Goal: Task Accomplishment & Management: Use online tool/utility

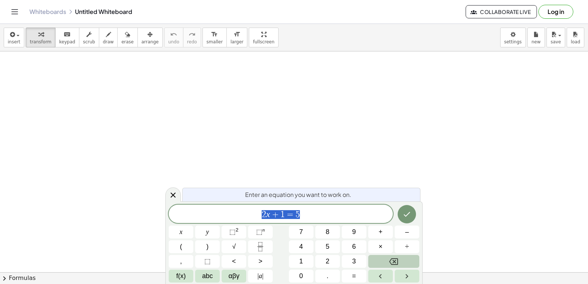
click at [387, 260] on button "Backspace" at bounding box center [393, 261] width 51 height 13
click at [401, 265] on button "Backspace" at bounding box center [393, 261] width 51 height 13
click at [400, 263] on button "Backspace" at bounding box center [393, 261] width 51 height 13
drag, startPoint x: 173, startPoint y: 190, endPoint x: 156, endPoint y: 195, distance: 18.2
click at [171, 191] on div at bounding box center [172, 194] width 15 height 14
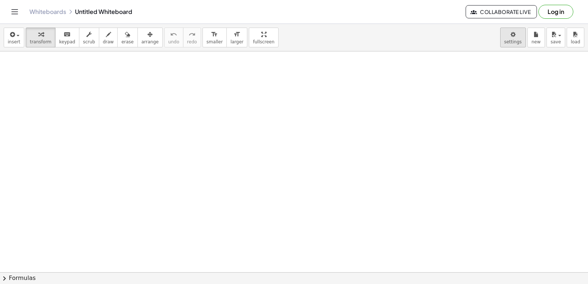
click at [518, 41] on body "Graspable Math Activities Get Started Activity Bank Assigned Work Classes White…" at bounding box center [294, 142] width 588 height 284
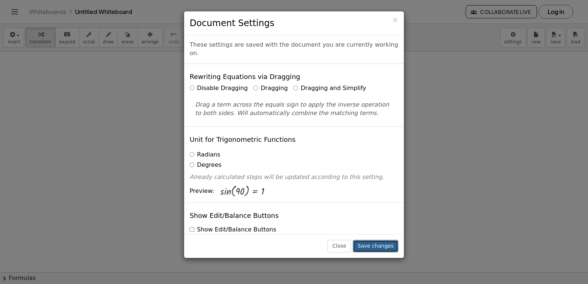
click at [377, 246] on button "Save changes" at bounding box center [376, 246] width 46 height 12
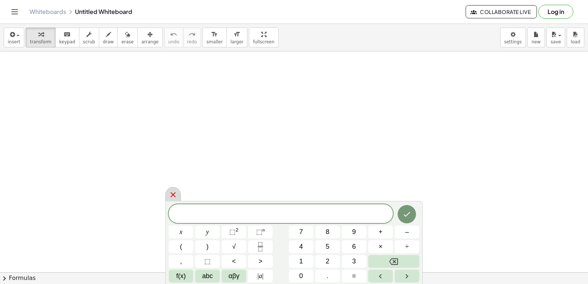
click at [168, 196] on div at bounding box center [172, 194] width 15 height 14
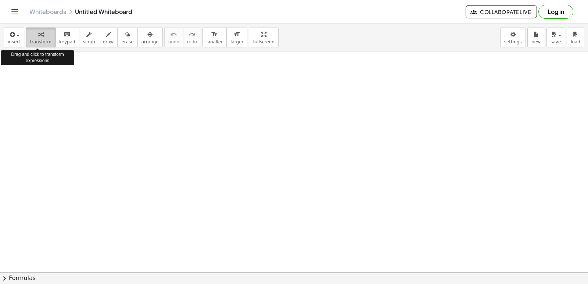
click at [42, 33] on div "button" at bounding box center [41, 34] width 22 height 9
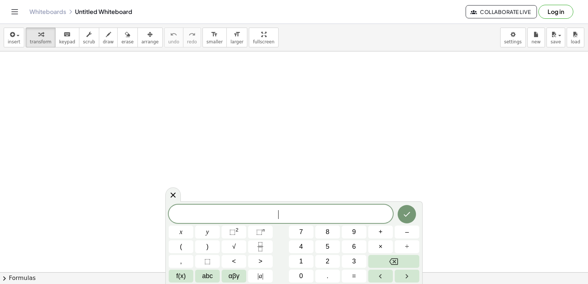
click at [303, 235] on span "7" at bounding box center [301, 232] width 4 height 10
click at [186, 230] on button "x" at bounding box center [181, 232] width 25 height 13
click at [401, 230] on button "–" at bounding box center [407, 232] width 25 height 13
click at [358, 259] on button "3" at bounding box center [354, 261] width 25 height 13
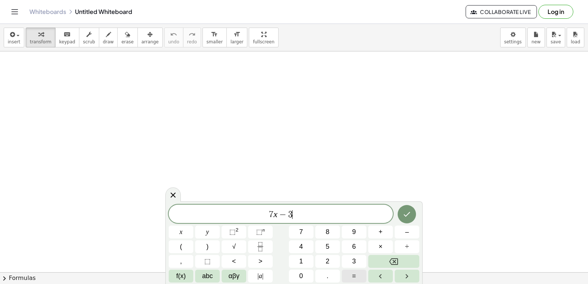
click at [353, 276] on span "=" at bounding box center [354, 276] width 4 height 10
click at [299, 257] on button "1" at bounding box center [301, 261] width 25 height 13
click at [318, 231] on button "8" at bounding box center [327, 232] width 25 height 13
click at [406, 216] on icon "Done" at bounding box center [407, 214] width 7 height 5
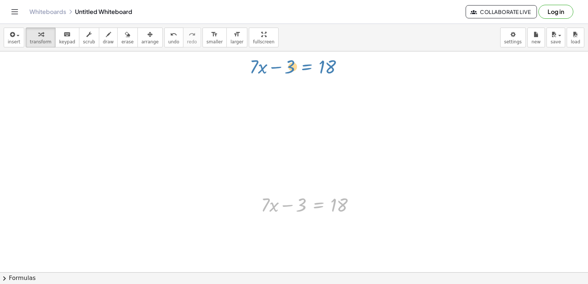
drag, startPoint x: 320, startPoint y: 207, endPoint x: 308, endPoint y: 69, distance: 138.7
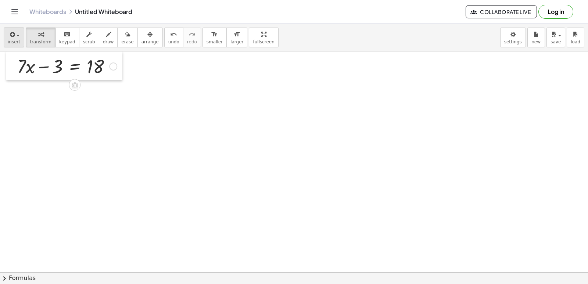
drag, startPoint x: 255, startPoint y: 206, endPoint x: 12, endPoint y: 47, distance: 290.9
click at [12, 47] on div "insert select one: Math Expression Function Text Youtube Video Graphing Geometr…" at bounding box center [294, 154] width 588 height 260
drag, startPoint x: 50, startPoint y: 68, endPoint x: 114, endPoint y: 65, distance: 63.3
click at [118, 67] on div at bounding box center [67, 65] width 107 height 25
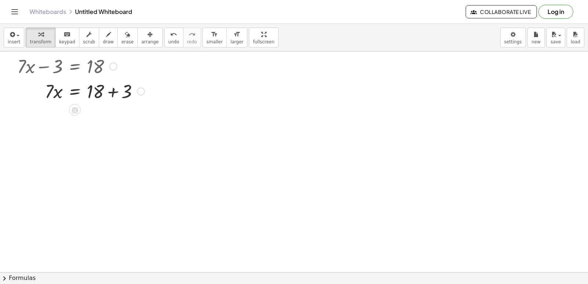
click at [113, 91] on div at bounding box center [81, 90] width 135 height 25
drag, startPoint x: 52, startPoint y: 118, endPoint x: 94, endPoint y: 137, distance: 45.6
click at [92, 148] on div at bounding box center [81, 146] width 135 height 37
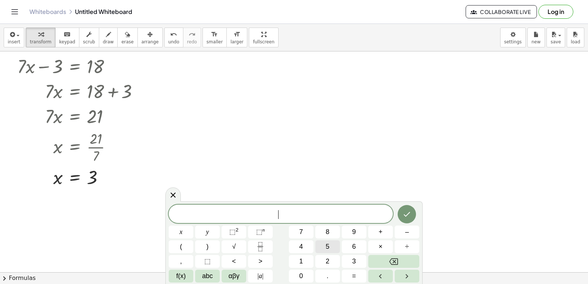
click at [326, 248] on span "5" at bounding box center [328, 247] width 4 height 10
click at [239, 240] on div "5 ​ x y ⬚ 2 ⬚ n 7 8 9 + – ( ) √ 4 5 6 × ÷ , ⬚ < > 1 2 3 f(x) abc αβγ | a | 0 . =" at bounding box center [294, 244] width 251 height 78
click at [201, 229] on button "y" at bounding box center [207, 232] width 25 height 13
click at [383, 228] on button "+" at bounding box center [380, 232] width 25 height 13
click at [303, 261] on span "1" at bounding box center [301, 262] width 4 height 10
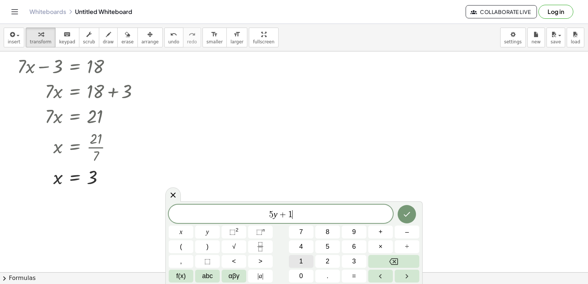
click at [303, 261] on span "1" at bounding box center [301, 262] width 4 height 10
click at [350, 273] on button "=" at bounding box center [354, 276] width 25 height 13
click at [411, 234] on button "–" at bounding box center [407, 232] width 25 height 13
click at [305, 258] on button "1" at bounding box center [301, 261] width 25 height 13
click at [351, 230] on button "9" at bounding box center [354, 232] width 25 height 13
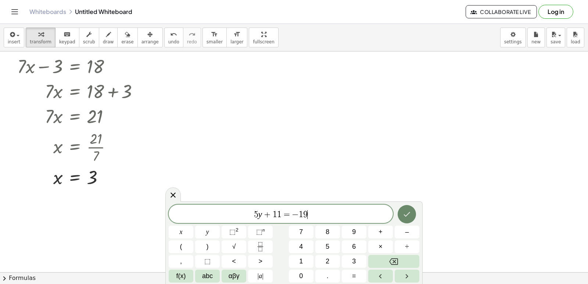
click at [409, 208] on button "Done" at bounding box center [407, 214] width 18 height 18
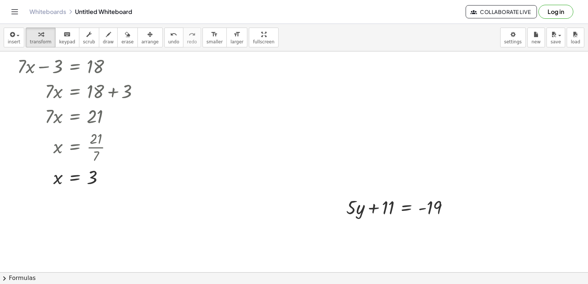
drag, startPoint x: 327, startPoint y: 214, endPoint x: 325, endPoint y: 204, distance: 9.9
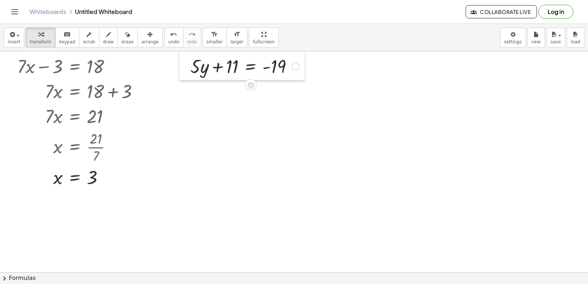
drag, startPoint x: 336, startPoint y: 207, endPoint x: 184, endPoint y: 23, distance: 238.7
click at [180, 21] on div "Graspable Math Activities Get Started Activity Bank Assigned Work Classes White…" at bounding box center [294, 142] width 588 height 284
drag, startPoint x: 215, startPoint y: 65, endPoint x: 294, endPoint y: 64, distance: 78.3
click at [294, 65] on div at bounding box center [245, 65] width 116 height 25
click at [298, 92] on div at bounding box center [263, 90] width 152 height 25
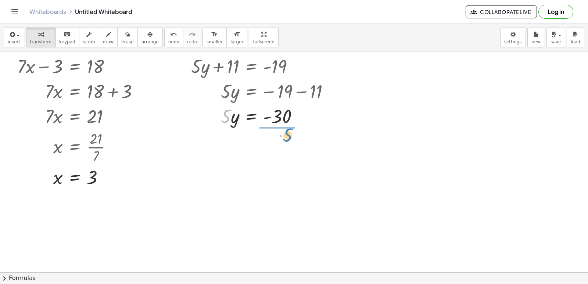
drag, startPoint x: 229, startPoint y: 115, endPoint x: 292, endPoint y: 134, distance: 65.9
click at [284, 147] on div at bounding box center [263, 146] width 152 height 37
drag, startPoint x: 354, startPoint y: 211, endPoint x: 352, endPoint y: 188, distance: 23.6
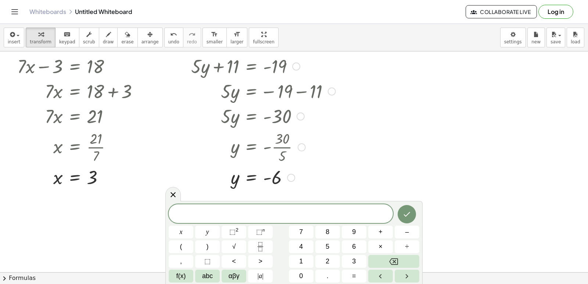
drag, startPoint x: 343, startPoint y: 142, endPoint x: 351, endPoint y: 161, distance: 20.7
drag, startPoint x: 352, startPoint y: 162, endPoint x: 184, endPoint y: 153, distance: 168.2
click at [184, 157] on div at bounding box center [185, 121] width 11 height 140
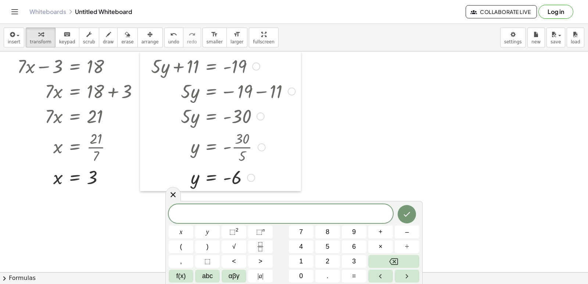
drag, startPoint x: 181, startPoint y: 69, endPoint x: 141, endPoint y: 63, distance: 40.8
click at [141, 63] on div at bounding box center [145, 121] width 11 height 140
click at [298, 249] on button "4" at bounding box center [301, 246] width 25 height 13
click at [181, 234] on span "x" at bounding box center [181, 232] width 3 height 10
click at [374, 228] on button "+" at bounding box center [380, 232] width 25 height 13
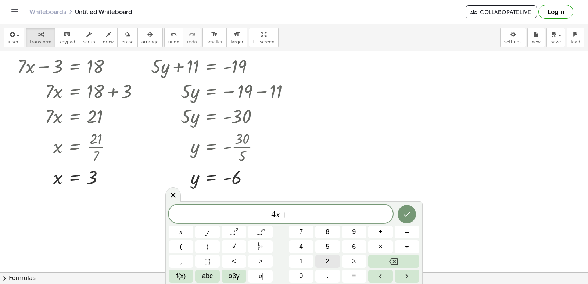
click at [327, 262] on button "2" at bounding box center [327, 261] width 25 height 13
click at [297, 258] on button "1" at bounding box center [301, 261] width 25 height 13
click at [352, 280] on span "=" at bounding box center [354, 276] width 4 height 10
click at [403, 233] on button "–" at bounding box center [407, 232] width 25 height 13
click at [309, 261] on button "1" at bounding box center [301, 261] width 25 height 13
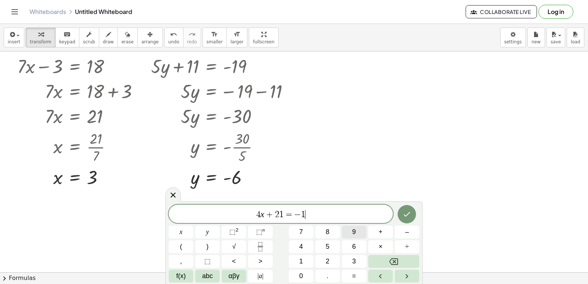
click at [354, 233] on span "9" at bounding box center [354, 232] width 4 height 10
click at [402, 211] on button "Done" at bounding box center [407, 214] width 18 height 18
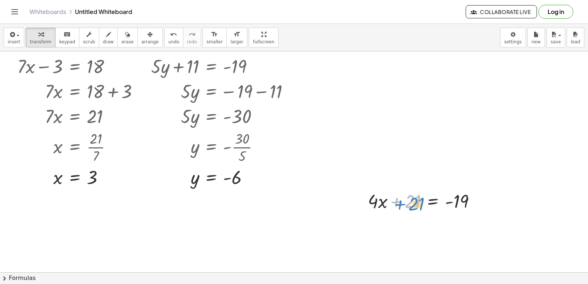
drag, startPoint x: 393, startPoint y: 197, endPoint x: 390, endPoint y: 196, distance: 3.8
click at [397, 197] on div at bounding box center [424, 200] width 121 height 25
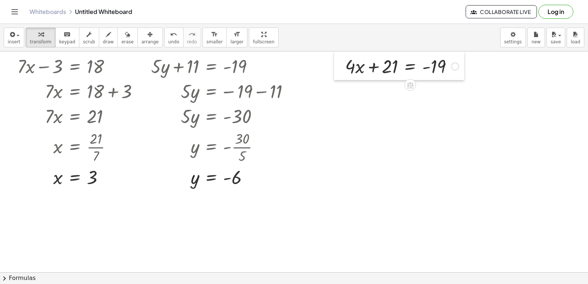
drag, startPoint x: 364, startPoint y: 203, endPoint x: 339, endPoint y: 69, distance: 136.9
click at [339, 69] on div at bounding box center [339, 65] width 11 height 29
drag, startPoint x: 366, startPoint y: 66, endPoint x: 443, endPoint y: 64, distance: 77.2
click at [445, 64] on div at bounding box center [399, 66] width 121 height 25
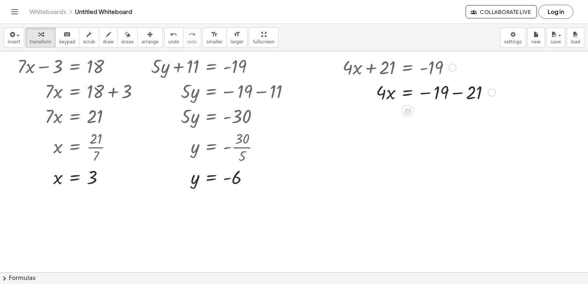
click at [457, 93] on div at bounding box center [419, 91] width 160 height 25
drag, startPoint x: 384, startPoint y: 117, endPoint x: 436, endPoint y: 135, distance: 55.8
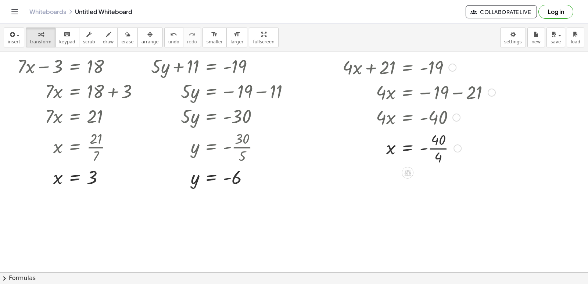
click at [437, 148] on div at bounding box center [419, 147] width 160 height 37
drag, startPoint x: 346, startPoint y: 131, endPoint x: 347, endPoint y: 118, distance: 13.3
click at [408, 68] on div "+ · 4 · x + 21 = - 19 · 4 · x = − 19 − 21 · 4 · x = - 40 x = - · 40 · 4 x = - 10" at bounding box center [408, 68] width 0 height 0
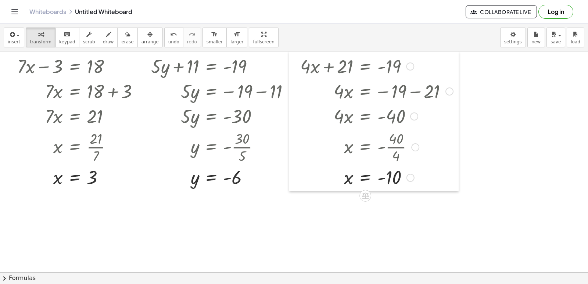
drag, startPoint x: 333, startPoint y: 118, endPoint x: 281, endPoint y: 108, distance: 53.1
click at [289, 110] on div at bounding box center [294, 121] width 11 height 140
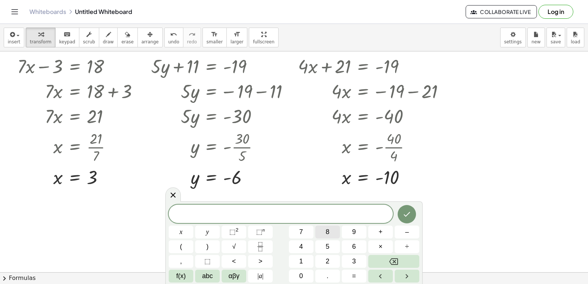
click at [329, 232] on span "8" at bounding box center [328, 232] width 4 height 10
click at [208, 232] on span "y" at bounding box center [207, 232] width 3 height 10
click at [402, 229] on button "–" at bounding box center [407, 232] width 25 height 13
click at [303, 228] on span "7" at bounding box center [301, 232] width 4 height 10
click at [352, 275] on button "=" at bounding box center [354, 276] width 25 height 13
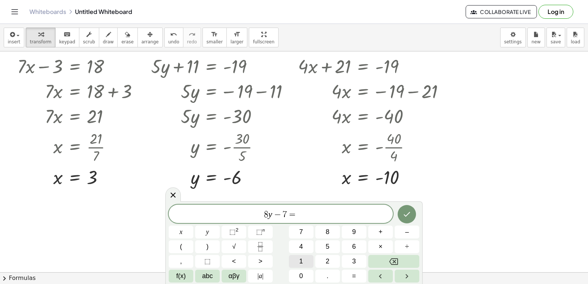
click at [298, 262] on button "1" at bounding box center [301, 261] width 25 height 13
click at [299, 229] on span "7" at bounding box center [301, 232] width 4 height 10
click at [407, 217] on icon "Done" at bounding box center [406, 214] width 9 height 9
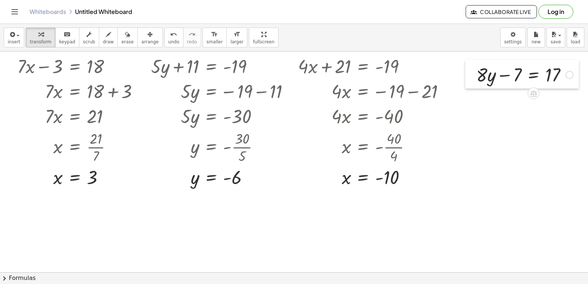
drag, startPoint x: 442, startPoint y: 233, endPoint x: 464, endPoint y: 76, distance: 158.4
click at [465, 76] on div at bounding box center [470, 74] width 11 height 29
drag, startPoint x: 516, startPoint y: 75, endPoint x: 580, endPoint y: 78, distance: 64.4
click at [566, 100] on div at bounding box center [536, 98] width 130 height 25
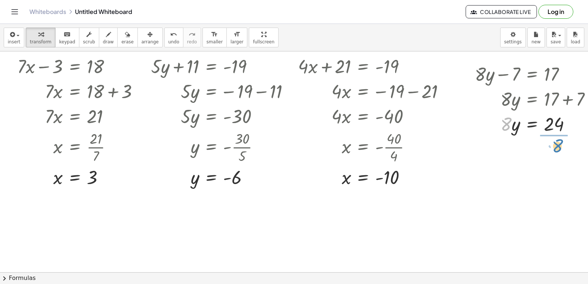
drag, startPoint x: 506, startPoint y: 122, endPoint x: 550, endPoint y: 143, distance: 48.5
click at [554, 154] on div at bounding box center [536, 154] width 130 height 37
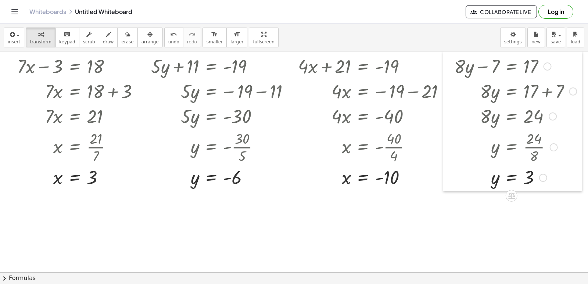
drag, startPoint x: 474, startPoint y: 130, endPoint x: 454, endPoint y: 122, distance: 22.4
click at [454, 122] on div at bounding box center [448, 121] width 11 height 140
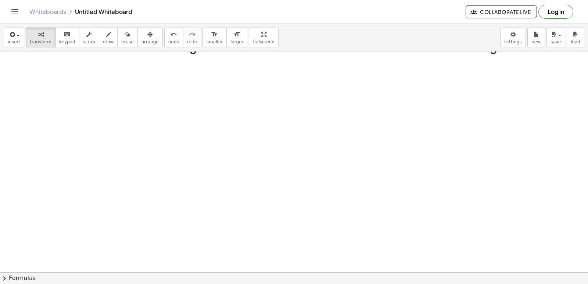
scroll to position [133, 0]
click at [418, 182] on div at bounding box center [302, 164] width 605 height 490
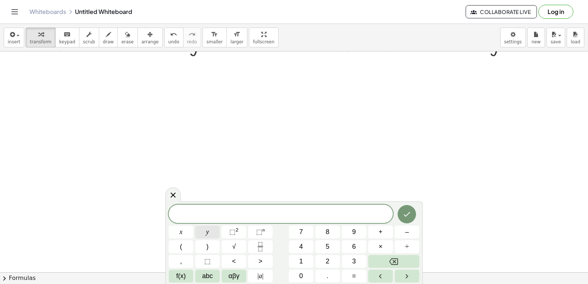
click at [214, 230] on button "y" at bounding box center [207, 232] width 25 height 13
click at [408, 231] on span "–" at bounding box center [407, 232] width 4 height 10
click at [328, 247] on span "5" at bounding box center [328, 247] width 4 height 10
click at [180, 235] on span "x" at bounding box center [181, 232] width 3 height 10
click at [344, 276] on button "=" at bounding box center [354, 276] width 25 height 13
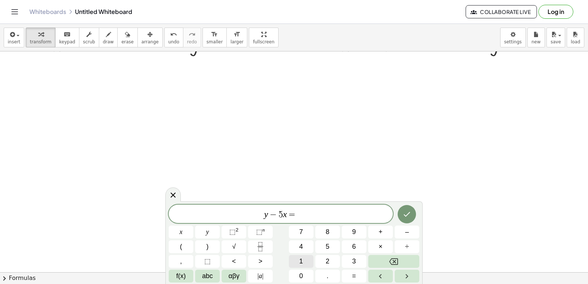
click at [295, 266] on button "1" at bounding box center [301, 261] width 25 height 13
click at [296, 265] on button "1" at bounding box center [301, 261] width 25 height 13
click at [407, 218] on icon "Done" at bounding box center [406, 214] width 9 height 9
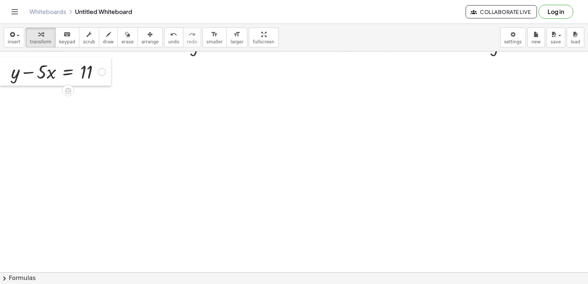
drag, startPoint x: 420, startPoint y: 202, endPoint x: 0, endPoint y: 77, distance: 438.0
click at [0, 77] on div at bounding box center [5, 71] width 11 height 29
drag, startPoint x: 41, startPoint y: 69, endPoint x: 111, endPoint y: 66, distance: 69.9
click at [102, 96] on div at bounding box center [76, 96] width 138 height 25
click at [101, 97] on div at bounding box center [76, 96] width 138 height 25
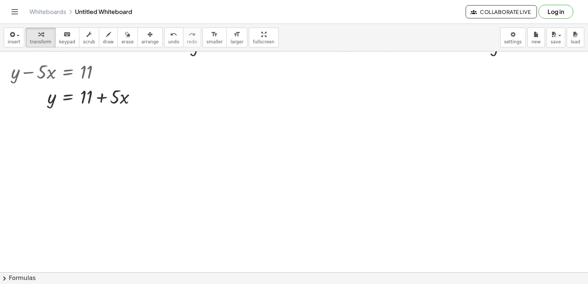
click at [119, 120] on div at bounding box center [302, 164] width 605 height 490
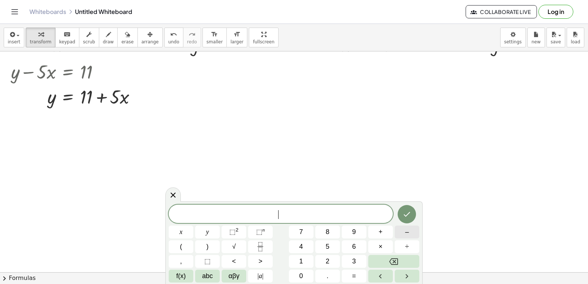
click at [405, 235] on button "–" at bounding box center [407, 232] width 25 height 13
click at [301, 229] on span "7" at bounding box center [301, 232] width 4 height 10
click at [186, 229] on button "x" at bounding box center [181, 232] width 25 height 13
click at [380, 259] on button "Backspace" at bounding box center [393, 261] width 51 height 13
click at [206, 232] on span "y" at bounding box center [207, 232] width 3 height 10
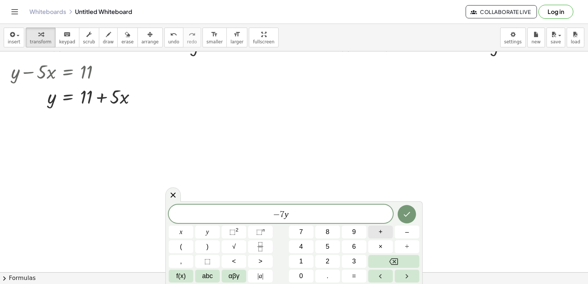
click at [384, 230] on button "+" at bounding box center [380, 232] width 25 height 13
click at [188, 230] on button "x" at bounding box center [181, 232] width 25 height 13
click at [354, 273] on span "=" at bounding box center [354, 276] width 4 height 10
click at [352, 261] on span "3" at bounding box center [354, 262] width 4 height 10
click at [412, 218] on button "Done" at bounding box center [407, 214] width 18 height 18
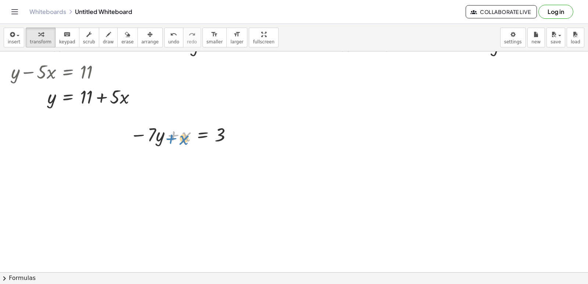
drag, startPoint x: 167, startPoint y: 138, endPoint x: 164, endPoint y: 142, distance: 4.5
click at [164, 142] on div at bounding box center [182, 134] width 112 height 25
drag, startPoint x: 147, startPoint y: 138, endPoint x: 241, endPoint y: 140, distance: 93.4
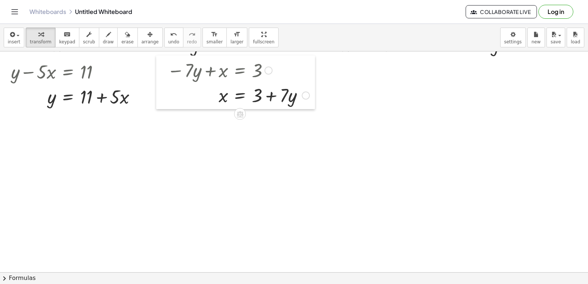
drag, startPoint x: 120, startPoint y: 136, endPoint x: 157, endPoint y: 72, distance: 74.3
click at [157, 72] on div at bounding box center [161, 83] width 11 height 54
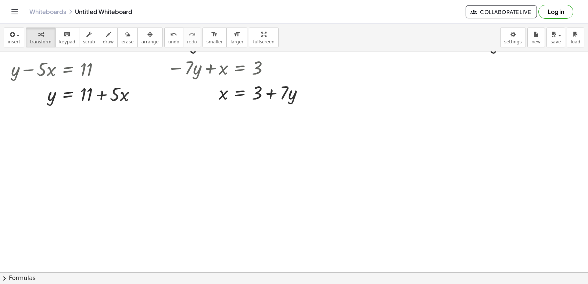
scroll to position [136, 0]
click at [226, 205] on div at bounding box center [302, 160] width 605 height 490
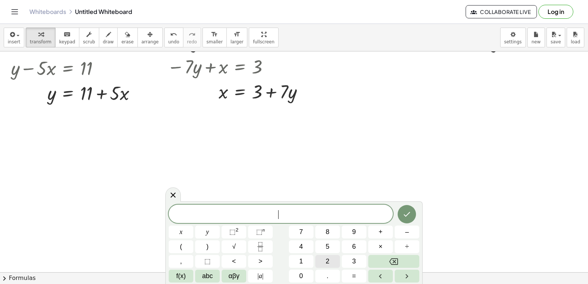
click at [330, 258] on button "2" at bounding box center [327, 261] width 25 height 13
click at [207, 231] on span "y" at bounding box center [207, 232] width 3 height 10
click at [379, 231] on span "+" at bounding box center [381, 232] width 4 height 10
click at [311, 261] on button "1" at bounding box center [301, 261] width 25 height 13
click at [322, 258] on button "2" at bounding box center [327, 261] width 25 height 13
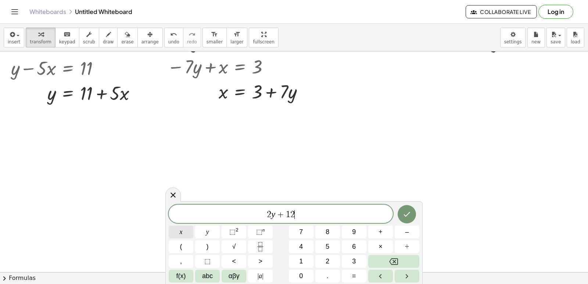
click at [182, 232] on span "x" at bounding box center [181, 232] width 3 height 10
click at [349, 273] on button "=" at bounding box center [354, 276] width 25 height 13
click at [299, 261] on span "1" at bounding box center [301, 262] width 4 height 10
click at [295, 277] on button "0" at bounding box center [301, 276] width 25 height 13
click at [408, 215] on icon "Done" at bounding box center [406, 214] width 9 height 9
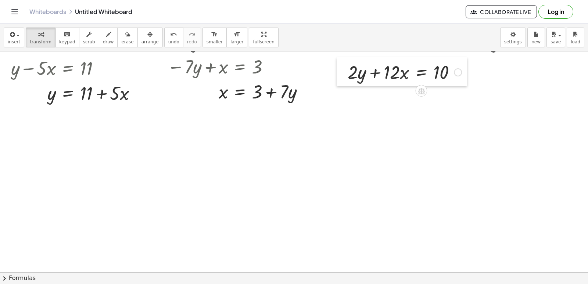
drag, startPoint x: 229, startPoint y: 222, endPoint x: 339, endPoint y: 74, distance: 184.4
click at [339, 74] on div at bounding box center [342, 71] width 11 height 29
drag, startPoint x: 350, startPoint y: 72, endPoint x: 361, endPoint y: 73, distance: 10.7
click at [359, 73] on div at bounding box center [404, 71] width 121 height 25
drag, startPoint x: 390, startPoint y: 76, endPoint x: 465, endPoint y: 78, distance: 75.7
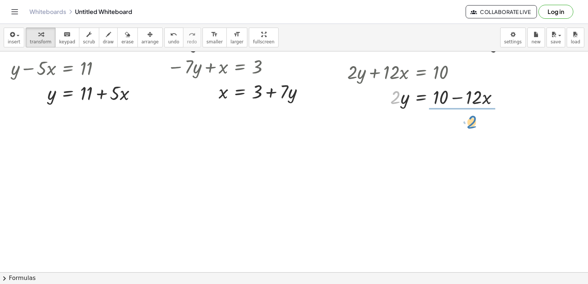
drag, startPoint x: 395, startPoint y: 98, endPoint x: 461, endPoint y: 128, distance: 71.4
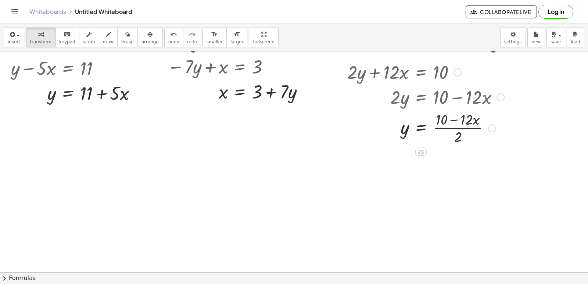
click at [463, 129] on div at bounding box center [426, 127] width 164 height 37
click at [455, 120] on div at bounding box center [426, 127] width 164 height 37
click at [476, 122] on div at bounding box center [426, 127] width 164 height 37
drag, startPoint x: 445, startPoint y: 127, endPoint x: 438, endPoint y: 122, distance: 8.5
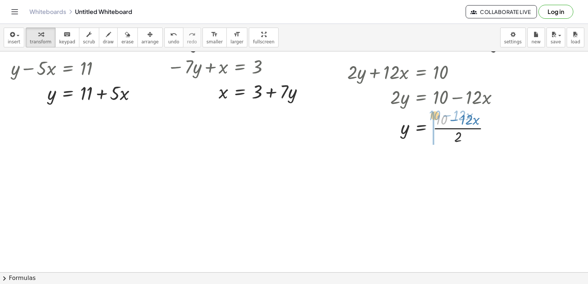
click at [438, 122] on div at bounding box center [426, 127] width 164 height 37
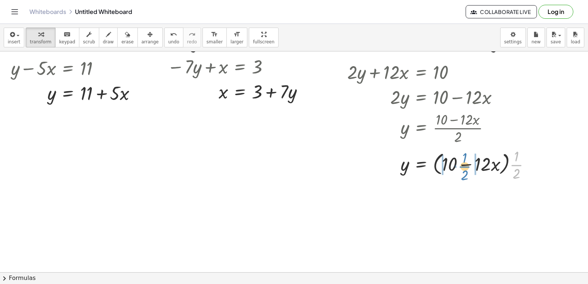
drag, startPoint x: 518, startPoint y: 162, endPoint x: 466, endPoint y: 164, distance: 51.8
click at [466, 164] on div at bounding box center [442, 164] width 196 height 37
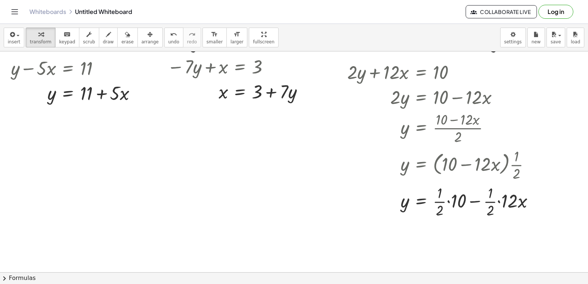
drag, startPoint x: 315, startPoint y: 200, endPoint x: 322, endPoint y: 198, distance: 7.6
click at [317, 198] on div at bounding box center [302, 160] width 605 height 490
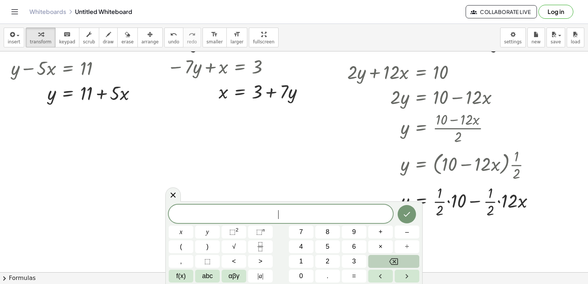
click at [406, 259] on button "Backspace" at bounding box center [393, 261] width 51 height 13
drag, startPoint x: 446, startPoint y: 197, endPoint x: 448, endPoint y: 206, distance: 9.0
click at [447, 206] on div at bounding box center [444, 201] width 200 height 37
drag, startPoint x: 345, startPoint y: 158, endPoint x: 324, endPoint y: 152, distance: 21.3
click at [344, 158] on div at bounding box center [341, 139] width 11 height 164
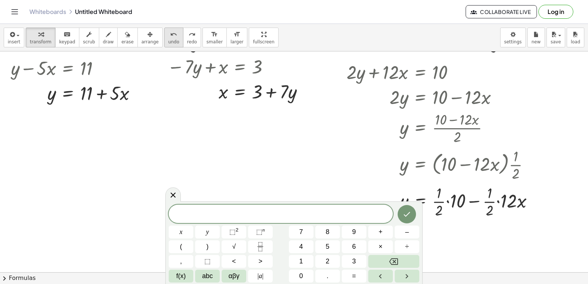
click at [168, 31] on div "undo" at bounding box center [173, 34] width 11 height 9
click at [170, 36] on icon "undo" at bounding box center [173, 34] width 7 height 9
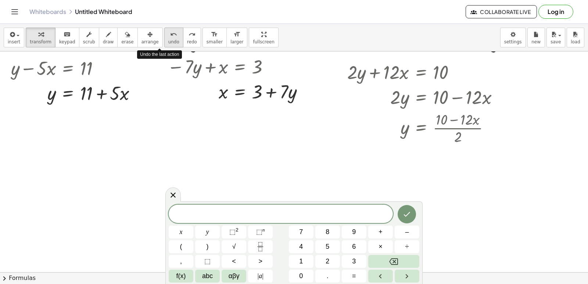
click at [170, 35] on icon "undo" at bounding box center [173, 34] width 7 height 9
drag, startPoint x: 461, startPoint y: 140, endPoint x: 459, endPoint y: 128, distance: 12.6
click at [459, 128] on div at bounding box center [426, 127] width 164 height 37
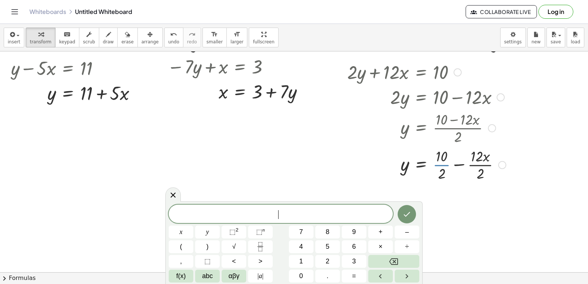
click at [444, 164] on div at bounding box center [427, 164] width 166 height 37
click at [480, 202] on div at bounding box center [427, 201] width 166 height 37
click at [325, 262] on button "2" at bounding box center [327, 261] width 25 height 13
click at [177, 232] on button "x" at bounding box center [181, 232] width 25 height 13
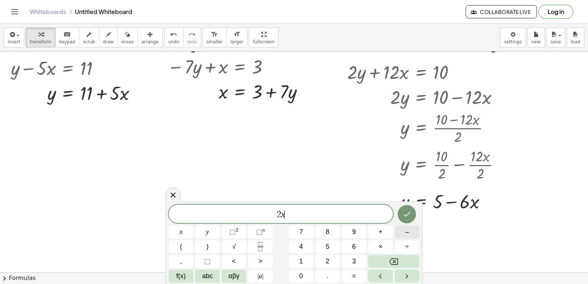
click at [398, 233] on button "–" at bounding box center [407, 232] width 25 height 13
click at [328, 261] on span "2" at bounding box center [328, 262] width 4 height 10
click at [305, 276] on button "0" at bounding box center [301, 276] width 25 height 13
click at [209, 232] on span "y" at bounding box center [207, 232] width 3 height 10
click at [355, 280] on button "=" at bounding box center [354, 276] width 25 height 13
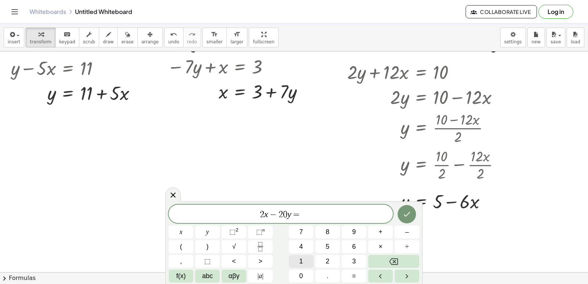
click at [306, 257] on button "1" at bounding box center [301, 261] width 25 height 13
click at [304, 245] on button "4" at bounding box center [301, 246] width 25 height 13
click at [410, 214] on icon "Done" at bounding box center [406, 214] width 9 height 9
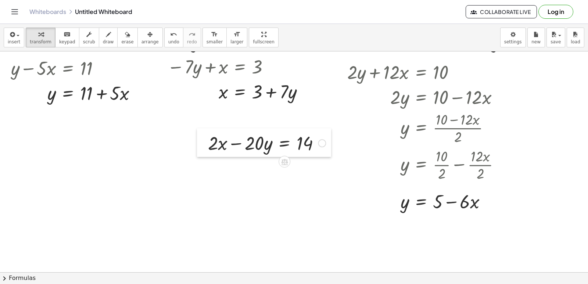
drag, startPoint x: 321, startPoint y: 213, endPoint x: 200, endPoint y: 143, distance: 139.2
click at [200, 143] on div at bounding box center [202, 142] width 11 height 29
drag, startPoint x: 255, startPoint y: 147, endPoint x: 334, endPoint y: 144, distance: 79.8
drag, startPoint x: 240, startPoint y: 146, endPoint x: 229, endPoint y: 143, distance: 11.3
click at [228, 144] on div at bounding box center [302, 160] width 605 height 490
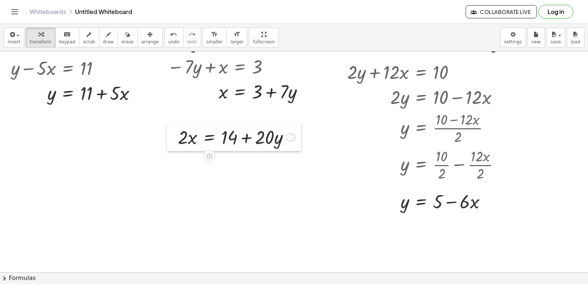
drag, startPoint x: 245, startPoint y: 142, endPoint x: 170, endPoint y: 136, distance: 75.2
click at [170, 136] on div at bounding box center [172, 136] width 11 height 29
drag, startPoint x: 179, startPoint y: 137, endPoint x: 251, endPoint y: 159, distance: 75.6
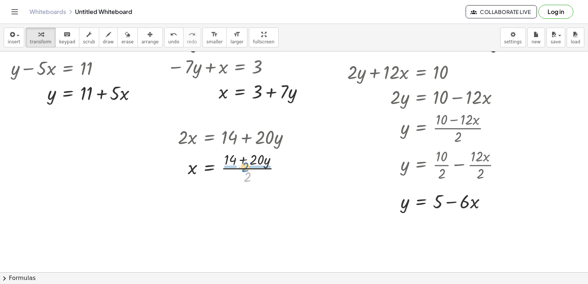
drag, startPoint x: 249, startPoint y: 175, endPoint x: 244, endPoint y: 163, distance: 13.2
click at [247, 164] on div at bounding box center [236, 167] width 125 height 37
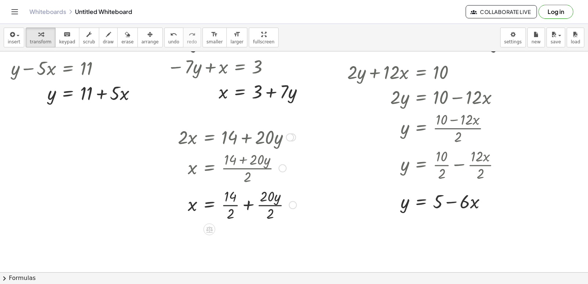
click at [234, 205] on div at bounding box center [237, 204] width 126 height 37
click at [268, 241] on div at bounding box center [237, 241] width 126 height 37
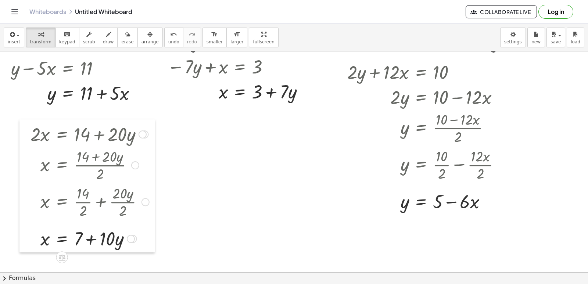
drag, startPoint x: 173, startPoint y: 139, endPoint x: 25, endPoint y: 137, distance: 148.5
click at [25, 137] on div at bounding box center [24, 185] width 11 height 133
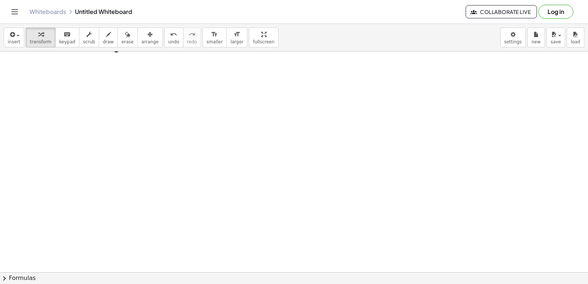
scroll to position [355, 0]
click at [24, 233] on div at bounding box center [302, 27] width 605 height 663
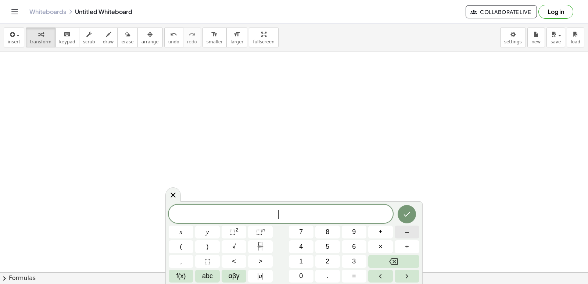
click at [402, 232] on button "–" at bounding box center [407, 232] width 25 height 13
click at [305, 248] on button "4" at bounding box center [301, 246] width 25 height 13
click at [188, 230] on button "x" at bounding box center [181, 232] width 25 height 13
click at [387, 229] on button "+" at bounding box center [380, 232] width 25 height 13
click at [319, 244] on button "5" at bounding box center [327, 246] width 25 height 13
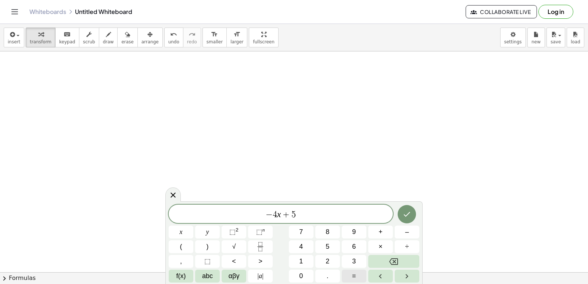
click at [357, 272] on button "=" at bounding box center [354, 276] width 25 height 13
click at [300, 258] on span "1" at bounding box center [301, 262] width 4 height 10
click at [408, 216] on icon "Done" at bounding box center [406, 214] width 9 height 9
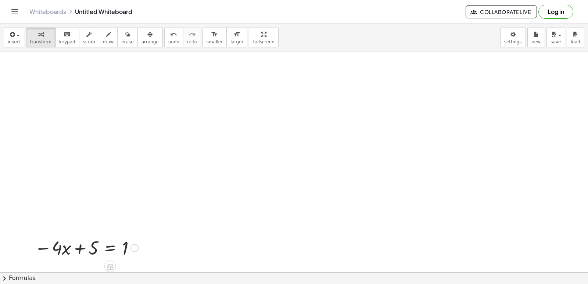
drag, startPoint x: 54, startPoint y: 229, endPoint x: 32, endPoint y: 289, distance: 64.2
click at [32, 284] on html "Graspable Math Activities Get Started Activity Bank Assigned Work Classes White…" at bounding box center [294, 142] width 588 height 284
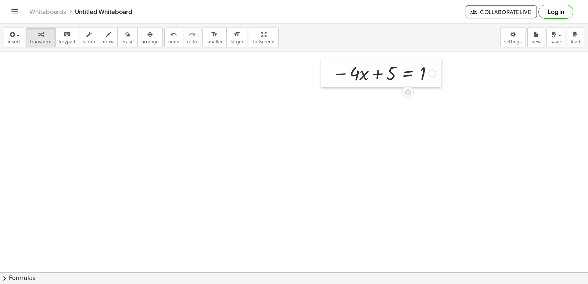
drag, startPoint x: 26, startPoint y: 250, endPoint x: 326, endPoint y: 73, distance: 349.0
click at [326, 73] on div at bounding box center [326, 72] width 11 height 29
click at [449, 173] on div at bounding box center [302, 27] width 605 height 663
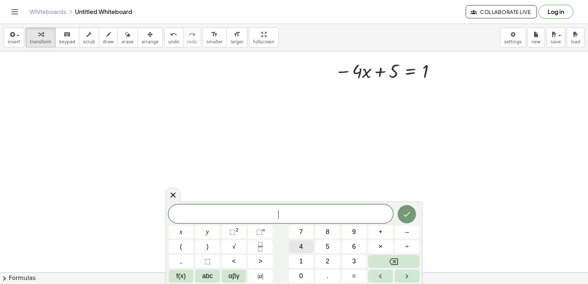
click at [303, 248] on span "4" at bounding box center [301, 247] width 4 height 10
click at [190, 232] on button "x" at bounding box center [181, 232] width 25 height 13
click at [382, 233] on span "+" at bounding box center [381, 232] width 4 height 10
click at [309, 229] on button "7" at bounding box center [301, 232] width 25 height 13
click at [214, 233] on button "y" at bounding box center [207, 232] width 25 height 13
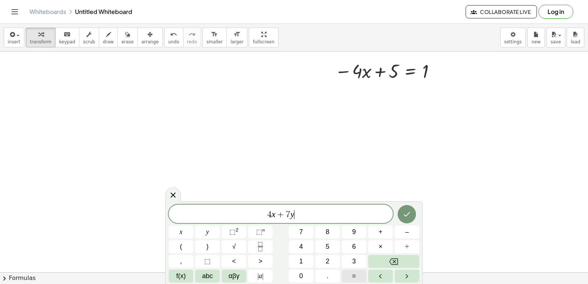
click at [349, 275] on button "=" at bounding box center [354, 276] width 25 height 13
click at [300, 261] on span "1" at bounding box center [301, 262] width 4 height 10
click at [410, 211] on icon "Done" at bounding box center [406, 214] width 9 height 9
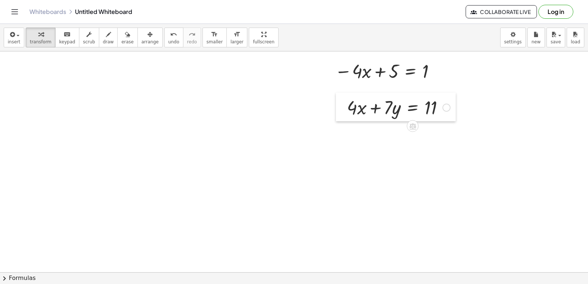
drag, startPoint x: 453, startPoint y: 193, endPoint x: 340, endPoint y: 121, distance: 134.4
click at [340, 119] on div at bounding box center [341, 107] width 11 height 29
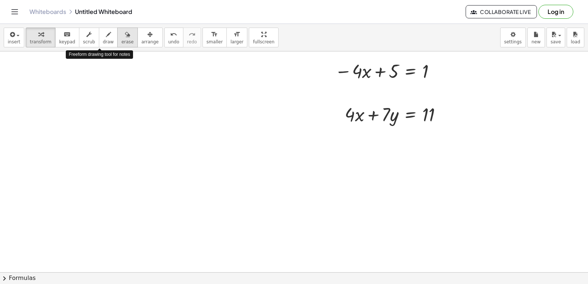
drag, startPoint x: 189, startPoint y: 68, endPoint x: 116, endPoint y: 34, distance: 80.2
click at [110, 33] on div "insert select one: Math Expression Function Text Youtube Video Graphing Geometr…" at bounding box center [294, 154] width 588 height 260
drag, startPoint x: 100, startPoint y: 35, endPoint x: 216, endPoint y: 62, distance: 119.0
click at [105, 36] on button "draw" at bounding box center [108, 38] width 19 height 20
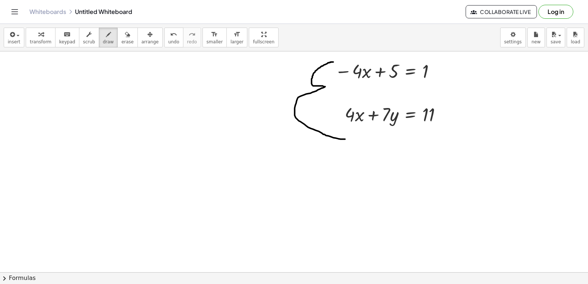
drag, startPoint x: 333, startPoint y: 62, endPoint x: 346, endPoint y: 128, distance: 66.7
click at [349, 134] on div at bounding box center [302, 27] width 605 height 663
click at [170, 36] on icon "undo" at bounding box center [173, 34] width 7 height 9
click at [39, 31] on icon "button" at bounding box center [40, 34] width 5 height 9
click at [103, 42] on span "draw" at bounding box center [108, 41] width 11 height 5
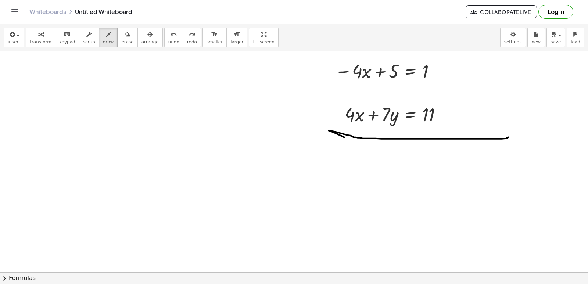
drag, startPoint x: 344, startPoint y: 137, endPoint x: 509, endPoint y: 137, distance: 164.3
click at [509, 137] on div at bounding box center [302, 27] width 605 height 663
click at [68, 42] on span "keypad" at bounding box center [67, 41] width 16 height 5
click at [41, 40] on span "transform" at bounding box center [41, 41] width 22 height 5
click at [126, 139] on div at bounding box center [302, 27] width 605 height 663
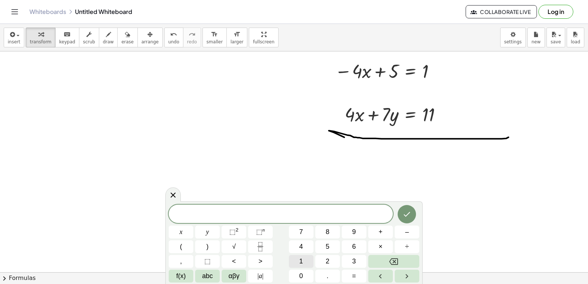
click at [303, 264] on button "1" at bounding box center [301, 261] width 25 height 13
click at [326, 264] on span "2" at bounding box center [328, 262] width 4 height 10
click at [213, 231] on button "y" at bounding box center [207, 232] width 25 height 13
click at [355, 277] on span "=" at bounding box center [354, 276] width 4 height 10
click at [308, 260] on button "1" at bounding box center [301, 261] width 25 height 13
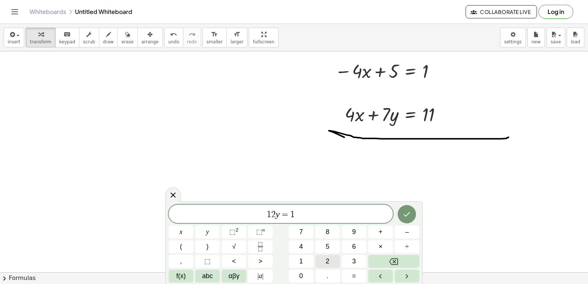
click at [329, 264] on span "2" at bounding box center [328, 262] width 4 height 10
click at [406, 214] on icon "Done" at bounding box center [406, 214] width 9 height 9
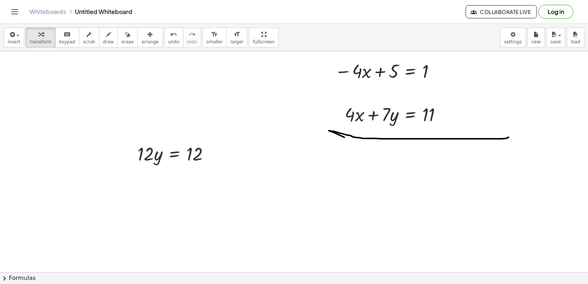
drag, startPoint x: 112, startPoint y: 158, endPoint x: 116, endPoint y: 157, distance: 3.8
click at [113, 158] on div at bounding box center [302, 27] width 605 height 663
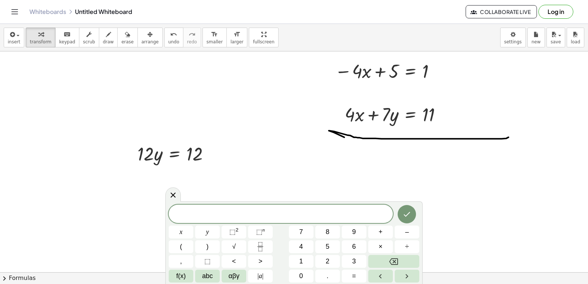
click at [124, 154] on div at bounding box center [302, 27] width 605 height 663
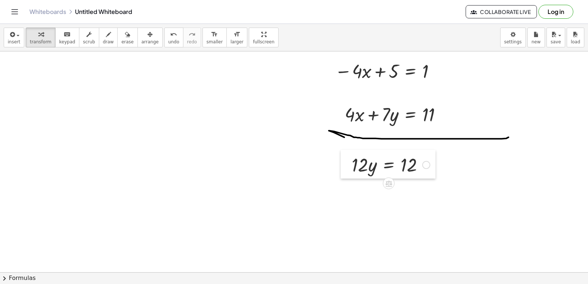
drag, startPoint x: 130, startPoint y: 155, endPoint x: 344, endPoint y: 166, distance: 214.6
click at [344, 166] on div at bounding box center [346, 164] width 11 height 29
drag, startPoint x: 362, startPoint y: 171, endPoint x: 407, endPoint y: 190, distance: 48.9
click at [413, 197] on div at bounding box center [391, 195] width 87 height 37
click at [36, 64] on div at bounding box center [302, 27] width 605 height 663
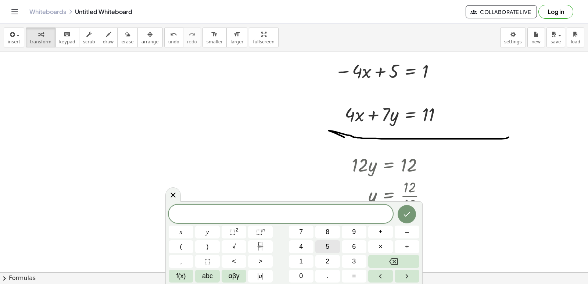
click at [316, 245] on button "5" at bounding box center [327, 246] width 25 height 13
click at [179, 231] on button "x" at bounding box center [181, 232] width 25 height 13
click at [409, 230] on button "–" at bounding box center [407, 232] width 25 height 13
click at [357, 261] on button "3" at bounding box center [354, 261] width 25 height 13
click at [202, 226] on button "y" at bounding box center [207, 232] width 25 height 13
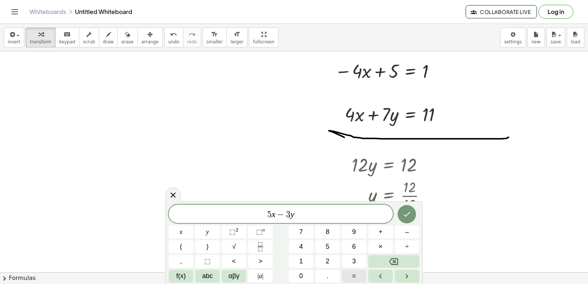
click at [349, 275] on button "=" at bounding box center [354, 276] width 25 height 13
click at [301, 245] on span "4" at bounding box center [301, 247] width 4 height 10
click at [407, 214] on icon "Done" at bounding box center [406, 214] width 9 height 9
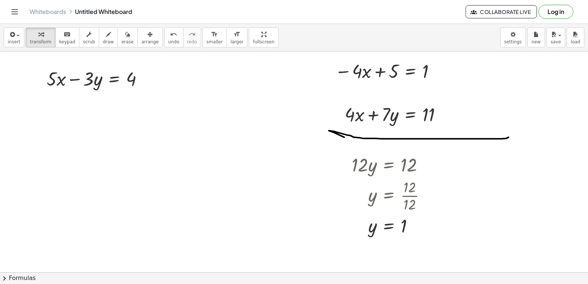
click at [171, 158] on div at bounding box center [302, 27] width 605 height 663
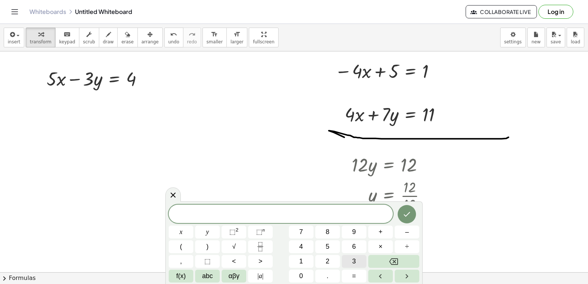
click at [358, 262] on button "3" at bounding box center [354, 261] width 25 height 13
click at [176, 229] on button "x" at bounding box center [181, 232] width 25 height 13
click at [383, 234] on button "+" at bounding box center [380, 232] width 25 height 13
click at [352, 259] on button "3" at bounding box center [354, 261] width 25 height 13
click at [211, 230] on button "y" at bounding box center [207, 232] width 25 height 13
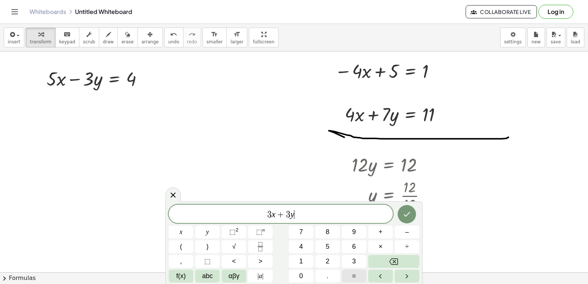
click at [355, 276] on span "=" at bounding box center [354, 276] width 4 height 10
click at [301, 258] on button "1" at bounding box center [301, 261] width 25 height 13
click at [316, 261] on button "2" at bounding box center [327, 261] width 25 height 13
click at [411, 214] on icon "Done" at bounding box center [406, 214] width 9 height 9
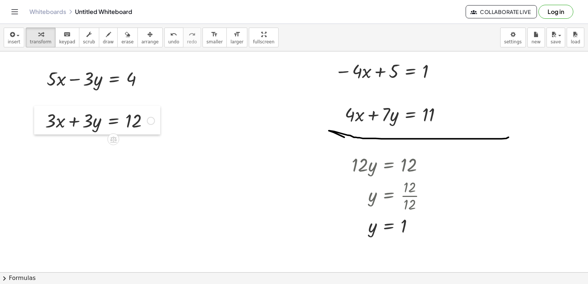
drag, startPoint x: 169, startPoint y: 172, endPoint x: 35, endPoint y: 117, distance: 144.4
click at [35, 117] on div at bounding box center [39, 120] width 11 height 29
click at [103, 35] on div "button" at bounding box center [108, 34] width 11 height 9
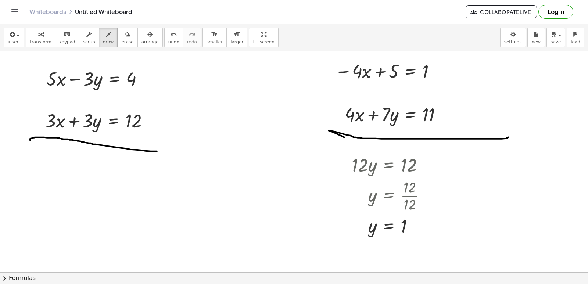
drag, startPoint x: 30, startPoint y: 140, endPoint x: 166, endPoint y: 151, distance: 136.4
click at [165, 151] on div at bounding box center [302, 27] width 605 height 663
click at [36, 43] on span "transform" at bounding box center [41, 41] width 22 height 5
click at [215, 150] on div at bounding box center [302, 27] width 605 height 663
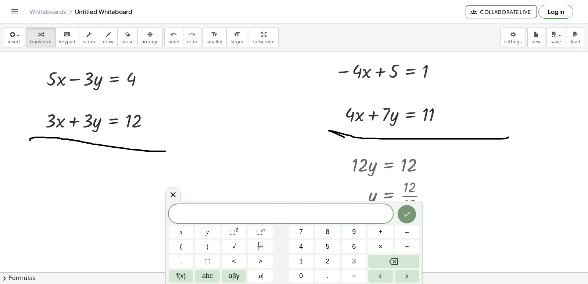
click at [328, 225] on div "x y ⬚ 2 ⬚ n 7 8 9 + – ( ) √ 4 5 6 × ÷ , ⬚ < > 1 2 3 f(x) abc αβγ | a | 0 . =" at bounding box center [294, 243] width 251 height 78
click at [325, 234] on button "8" at bounding box center [327, 232] width 25 height 13
click at [186, 230] on button "x" at bounding box center [181, 232] width 25 height 13
click at [354, 277] on span "=" at bounding box center [354, 276] width 4 height 10
click at [303, 260] on span "1" at bounding box center [301, 262] width 4 height 10
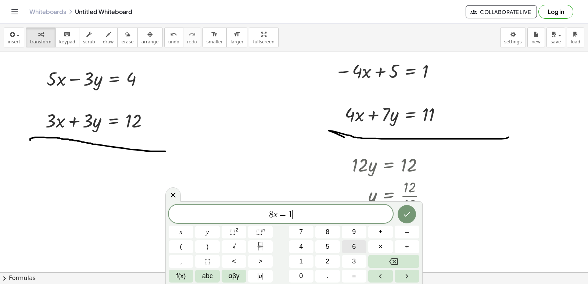
click at [352, 247] on span "6" at bounding box center [354, 247] width 4 height 10
click at [406, 214] on icon "Done" at bounding box center [406, 214] width 9 height 9
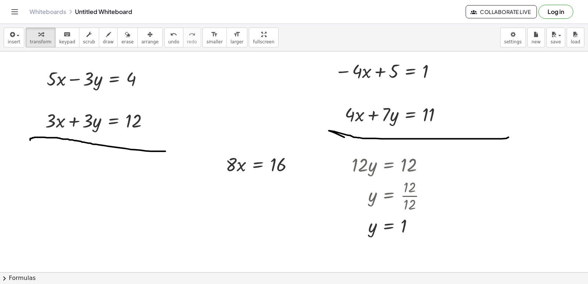
drag, startPoint x: 210, startPoint y: 168, endPoint x: 210, endPoint y: 160, distance: 7.4
click at [210, 160] on div at bounding box center [302, 27] width 605 height 663
drag, startPoint x: 219, startPoint y: 164, endPoint x: 61, endPoint y: 168, distance: 158.1
click at [61, 168] on div at bounding box center [62, 164] width 11 height 29
drag, startPoint x: 72, startPoint y: 171, endPoint x: 122, endPoint y: 189, distance: 53.7
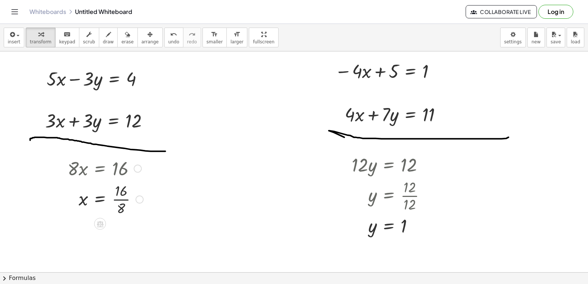
click at [121, 199] on div at bounding box center [105, 198] width 83 height 37
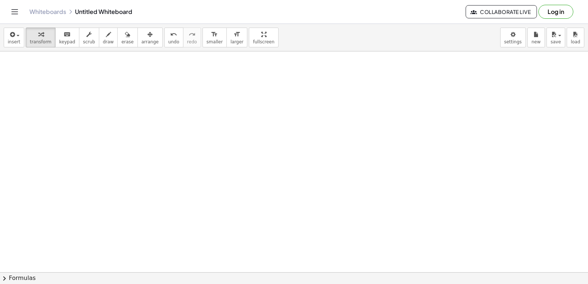
scroll to position [626, 0]
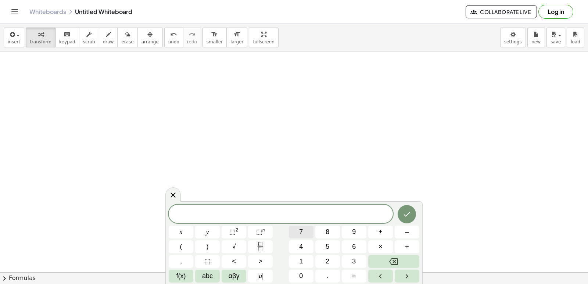
click at [303, 232] on span "7" at bounding box center [301, 232] width 4 height 10
click at [183, 229] on button "x" at bounding box center [181, 232] width 25 height 13
click at [400, 230] on button "–" at bounding box center [407, 232] width 25 height 13
click at [325, 242] on button "5" at bounding box center [327, 246] width 25 height 13
click at [209, 230] on span "y" at bounding box center [207, 232] width 3 height 10
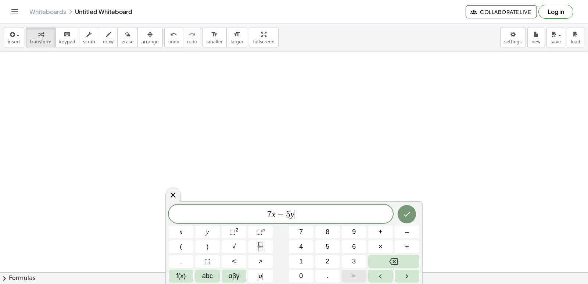
click at [349, 276] on button "=" at bounding box center [354, 276] width 25 height 13
click at [352, 241] on button "6" at bounding box center [354, 246] width 25 height 13
click at [407, 213] on icon "Done" at bounding box center [406, 214] width 9 height 9
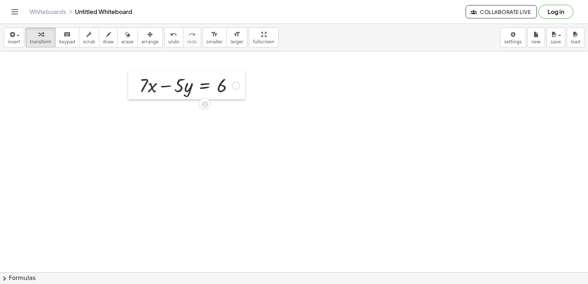
drag, startPoint x: 141, startPoint y: 148, endPoint x: 131, endPoint y: 83, distance: 65.0
click at [131, 83] on div at bounding box center [133, 85] width 11 height 29
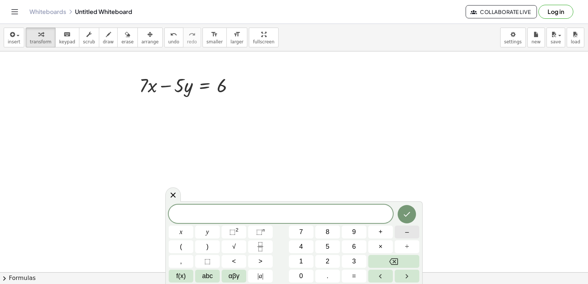
click at [411, 229] on button "–" at bounding box center [407, 232] width 25 height 13
click at [303, 227] on button "7" at bounding box center [301, 232] width 25 height 13
click at [181, 232] on span "x" at bounding box center [181, 232] width 3 height 10
click at [380, 224] on div "− 7 x ​ x y ⬚ 2 ⬚ n 7 8 9 + – ( ) √ 4 5 6 × ÷ , ⬚ < > 1 2 3 f(x) abc αβγ | a | …" at bounding box center [294, 244] width 251 height 78
click at [382, 230] on span "+" at bounding box center [381, 232] width 4 height 10
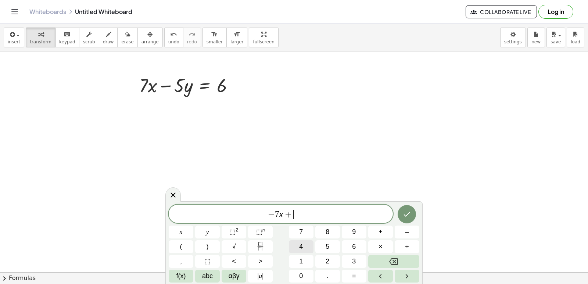
click at [299, 249] on span "4" at bounding box center [301, 247] width 4 height 10
click at [206, 233] on span "y" at bounding box center [207, 232] width 3 height 10
click at [356, 277] on span "=" at bounding box center [354, 276] width 4 height 10
click at [401, 232] on button "–" at bounding box center [407, 232] width 25 height 13
click at [351, 228] on button "9" at bounding box center [354, 232] width 25 height 13
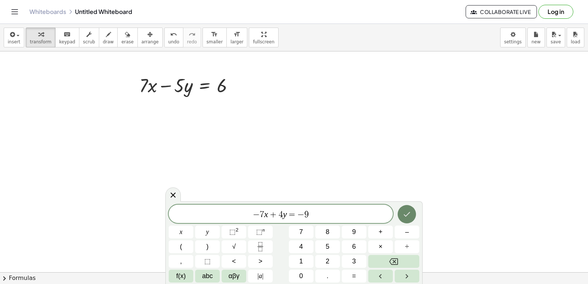
click at [401, 214] on button "Done" at bounding box center [407, 214] width 18 height 18
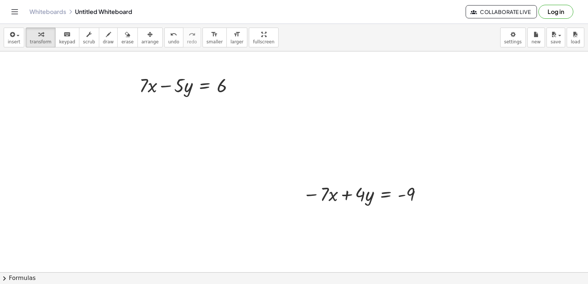
drag, startPoint x: 287, startPoint y: 193, endPoint x: 289, endPoint y: 197, distance: 4.3
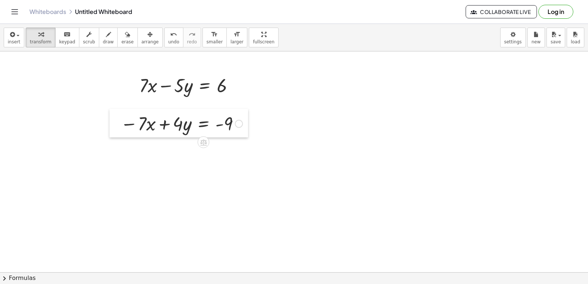
drag, startPoint x: 292, startPoint y: 191, endPoint x: 110, endPoint y: 121, distance: 195.5
click at [110, 121] on div at bounding box center [115, 123] width 11 height 29
drag, startPoint x: 99, startPoint y: 34, endPoint x: 96, endPoint y: 46, distance: 12.3
click at [106, 34] on icon "button" at bounding box center [108, 34] width 5 height 9
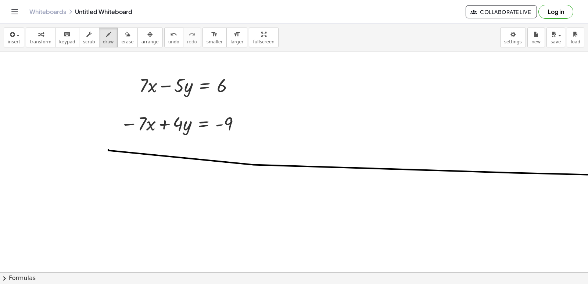
drag, startPoint x: 108, startPoint y: 150, endPoint x: 582, endPoint y: 175, distance: 474.1
click at [588, 176] on div "+ · 7 · x − 3 = 18 · 7 · x = + 18 + 3 · 7 · x = 21 x = · 21 · 7 x = 3 + · 5 · y…" at bounding box center [294, 161] width 588 height 221
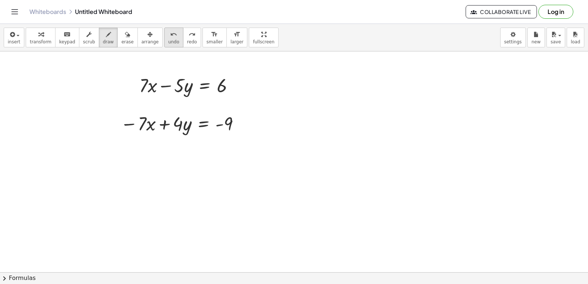
click at [170, 34] on icon "undo" at bounding box center [173, 34] width 7 height 9
drag, startPoint x: 115, startPoint y: 144, endPoint x: 368, endPoint y: 144, distance: 252.5
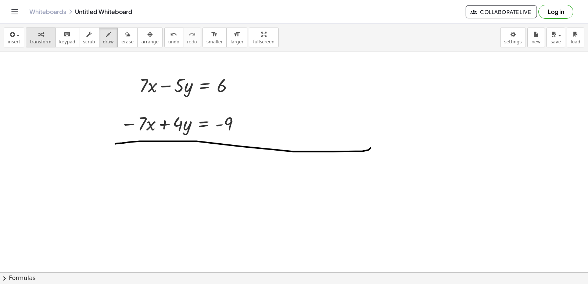
click at [39, 40] on span "transform" at bounding box center [41, 41] width 22 height 5
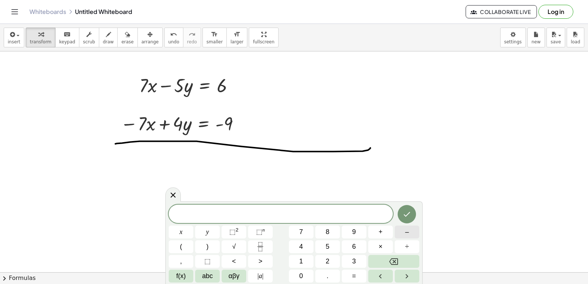
click at [408, 231] on span "–" at bounding box center [407, 232] width 4 height 10
click at [205, 235] on button "y" at bounding box center [207, 232] width 25 height 13
click at [383, 233] on button "+" at bounding box center [380, 232] width 25 height 13
click at [304, 246] on button "4" at bounding box center [301, 246] width 25 height 13
click at [214, 233] on button "y" at bounding box center [207, 232] width 25 height 13
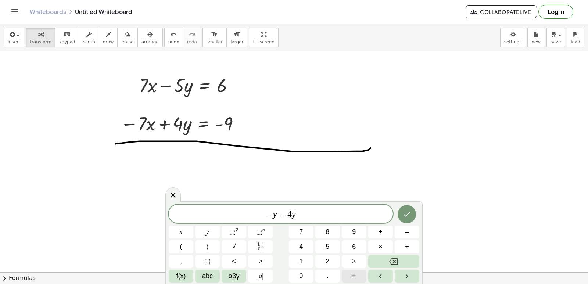
click at [354, 273] on span "=" at bounding box center [354, 276] width 4 height 10
click at [353, 242] on span "6" at bounding box center [354, 247] width 4 height 10
click at [409, 229] on span "–" at bounding box center [407, 232] width 4 height 10
click at [354, 230] on span "9" at bounding box center [354, 232] width 4 height 10
click at [412, 215] on button "Done" at bounding box center [407, 214] width 18 height 18
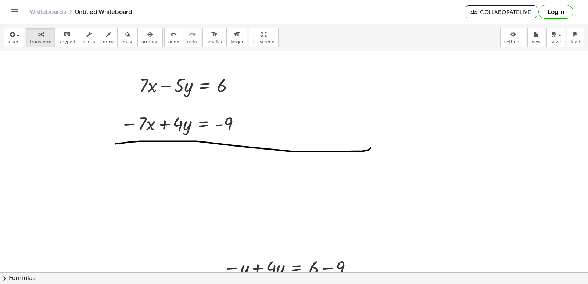
drag, startPoint x: 472, startPoint y: 234, endPoint x: 468, endPoint y: 215, distance: 19.5
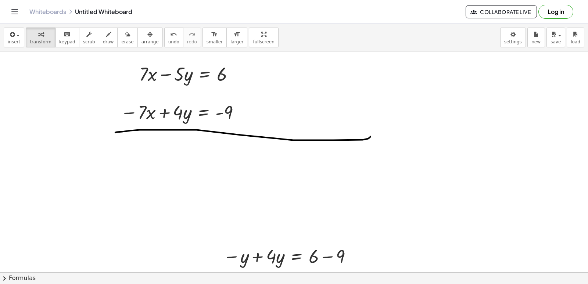
scroll to position [651, 0]
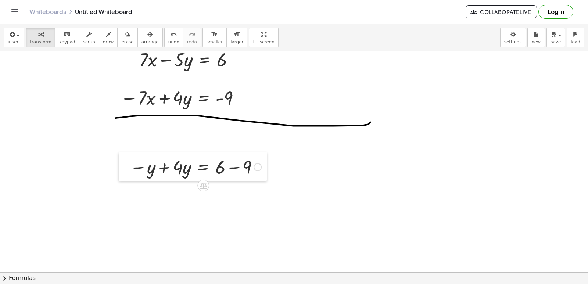
drag, startPoint x: 213, startPoint y: 247, endPoint x: 119, endPoint y: 172, distance: 119.7
click at [119, 172] on div at bounding box center [124, 166] width 11 height 29
click at [162, 170] on div at bounding box center [195, 166] width 139 height 25
click at [232, 191] on div at bounding box center [197, 191] width 142 height 25
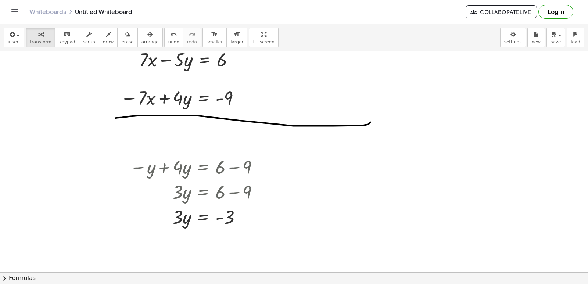
drag, startPoint x: 162, startPoint y: 240, endPoint x: 142, endPoint y: 223, distance: 26.6
drag, startPoint x: 172, startPoint y: 216, endPoint x: 220, endPoint y: 233, distance: 50.9
click at [221, 248] on div at bounding box center [197, 247] width 142 height 37
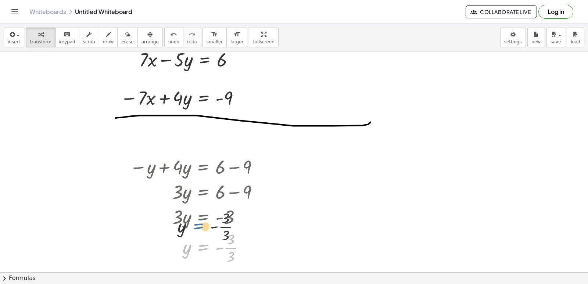
drag, startPoint x: 210, startPoint y: 255, endPoint x: 224, endPoint y: 223, distance: 35.0
drag, startPoint x: 285, startPoint y: 245, endPoint x: 275, endPoint y: 225, distance: 22.4
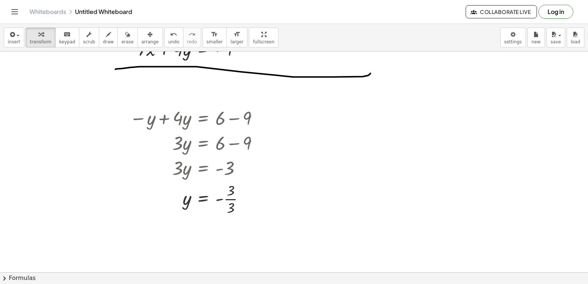
scroll to position [765, 0]
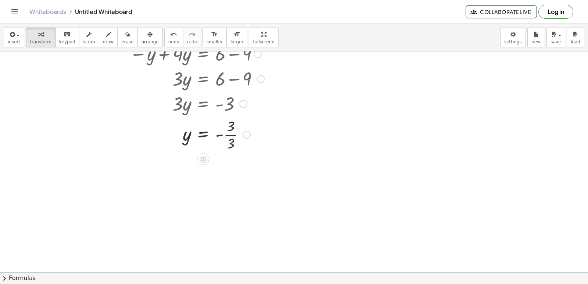
click at [221, 135] on div at bounding box center [197, 134] width 142 height 37
click at [231, 137] on div at bounding box center [197, 134] width 142 height 37
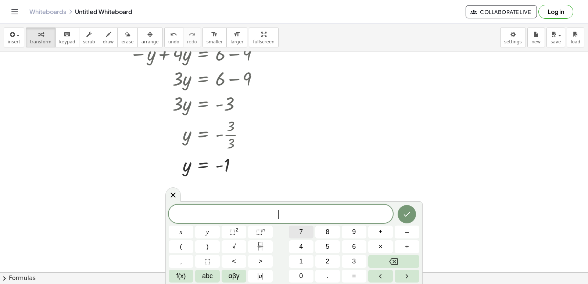
click at [300, 232] on span "7" at bounding box center [301, 232] width 4 height 10
click at [182, 227] on button "x" at bounding box center [181, 232] width 25 height 13
click at [381, 232] on span "+" at bounding box center [381, 232] width 4 height 10
click at [332, 244] on button "5" at bounding box center [327, 246] width 25 height 13
click at [207, 231] on span "y" at bounding box center [207, 232] width 3 height 10
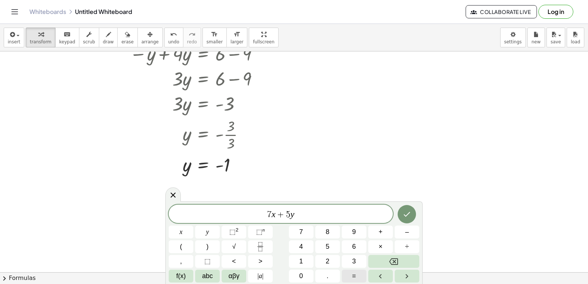
click at [354, 278] on span "=" at bounding box center [354, 276] width 4 height 10
click at [418, 231] on button "–" at bounding box center [407, 232] width 25 height 13
click at [304, 259] on button "1" at bounding box center [301, 261] width 25 height 13
click at [353, 242] on button "6" at bounding box center [354, 246] width 25 height 13
click at [404, 215] on icon "Done" at bounding box center [406, 214] width 9 height 9
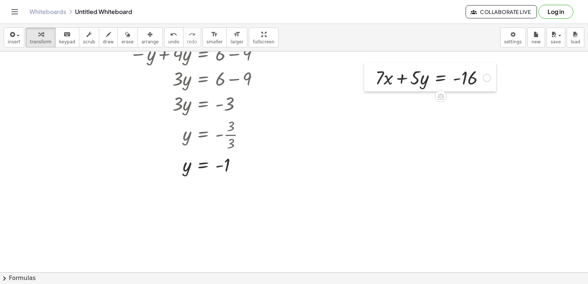
drag, startPoint x: 510, startPoint y: 196, endPoint x: 369, endPoint y: 82, distance: 180.6
click at [369, 82] on div at bounding box center [369, 77] width 11 height 29
drag, startPoint x: 516, startPoint y: 203, endPoint x: 468, endPoint y: 211, distance: 48.0
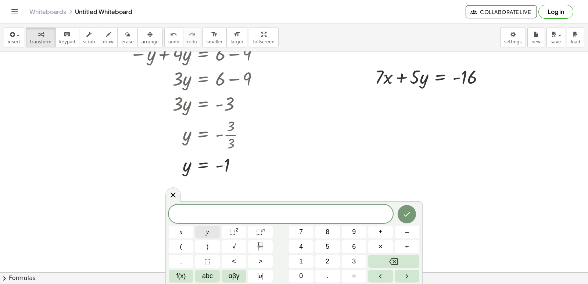
click at [210, 226] on button "y" at bounding box center [207, 232] width 25 height 13
click at [362, 277] on button "=" at bounding box center [354, 276] width 25 height 13
click at [305, 263] on button "1" at bounding box center [301, 261] width 25 height 13
click at [406, 209] on button "Done" at bounding box center [407, 214] width 18 height 18
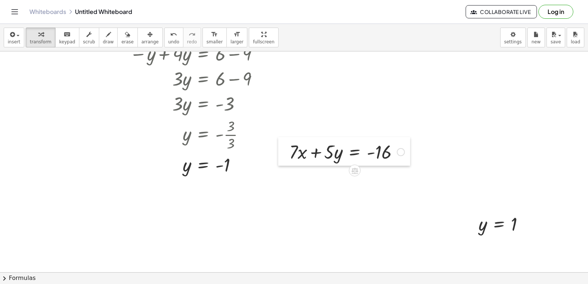
drag, startPoint x: 371, startPoint y: 80, endPoint x: 281, endPoint y: 153, distance: 116.0
click at [281, 154] on div at bounding box center [283, 151] width 11 height 29
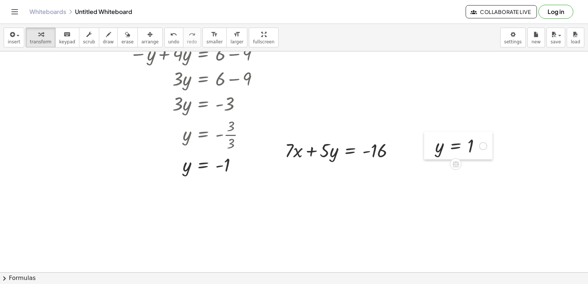
drag, startPoint x: 469, startPoint y: 228, endPoint x: 426, endPoint y: 150, distance: 89.5
click at [426, 150] on div at bounding box center [429, 146] width 11 height 28
drag, startPoint x: 441, startPoint y: 144, endPoint x: 336, endPoint y: 150, distance: 105.3
click at [329, 175] on div at bounding box center [341, 174] width 125 height 25
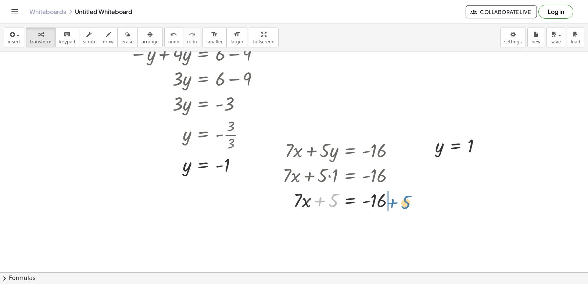
drag, startPoint x: 333, startPoint y: 200, endPoint x: 409, endPoint y: 198, distance: 76.1
click at [403, 201] on div at bounding box center [341, 199] width 125 height 25
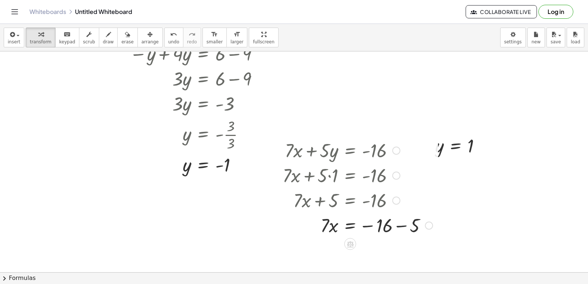
click at [404, 224] on div at bounding box center [357, 224] width 157 height 25
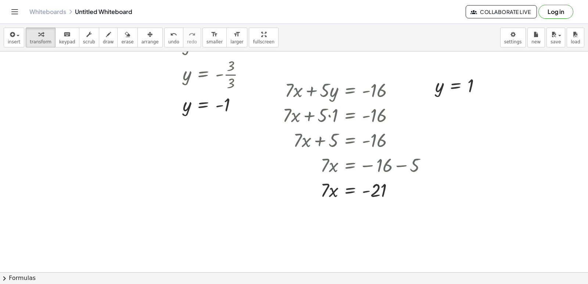
scroll to position [827, 0]
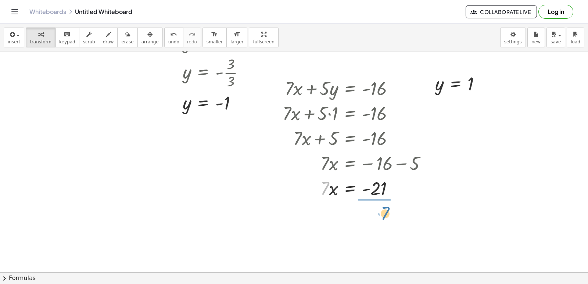
drag, startPoint x: 325, startPoint y: 189, endPoint x: 387, endPoint y: 213, distance: 66.1
click at [379, 219] on div at bounding box center [357, 218] width 157 height 37
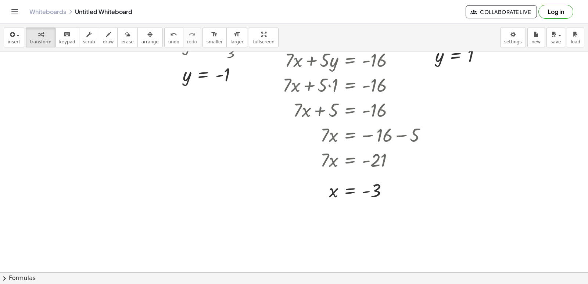
scroll to position [861, 0]
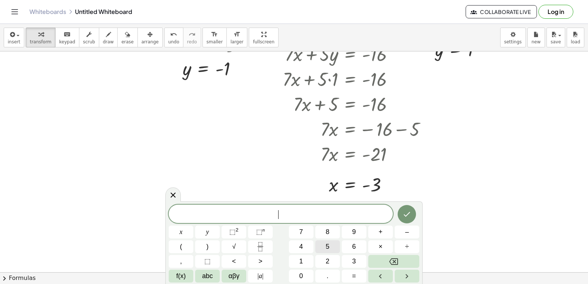
click at [330, 248] on button "5" at bounding box center [327, 246] width 25 height 13
click at [180, 233] on span "x" at bounding box center [181, 232] width 3 height 10
click at [403, 233] on button "–" at bounding box center [407, 232] width 25 height 13
click at [354, 228] on span "9" at bounding box center [354, 232] width 4 height 10
click at [200, 229] on button "y" at bounding box center [207, 232] width 25 height 13
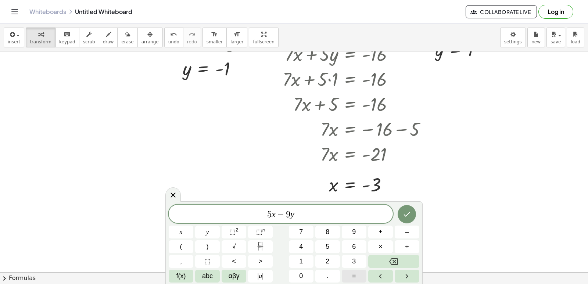
click at [362, 276] on button "=" at bounding box center [354, 276] width 25 height 13
click at [332, 232] on button "8" at bounding box center [327, 232] width 25 height 13
click at [413, 261] on button "Backspace" at bounding box center [393, 261] width 51 height 13
click at [403, 233] on button "–" at bounding box center [407, 232] width 25 height 13
click at [333, 241] on div "5 x − 9 y = − ​ x y ⬚ 2 ⬚ n 7 8 9 + – ( ) √ 4 5 6 × ÷ , ⬚ < > 1 2 3 f(x) abc αβ…" at bounding box center [294, 244] width 251 height 78
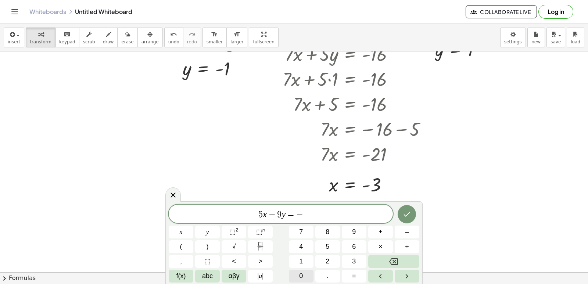
click at [298, 272] on button "0" at bounding box center [301, 276] width 25 height 13
click at [388, 261] on button "Backspace" at bounding box center [393, 261] width 51 height 13
click at [330, 231] on button "8" at bounding box center [327, 232] width 25 height 13
click at [302, 274] on span "0" at bounding box center [301, 276] width 4 height 10
click at [404, 209] on button "Done" at bounding box center [407, 214] width 18 height 18
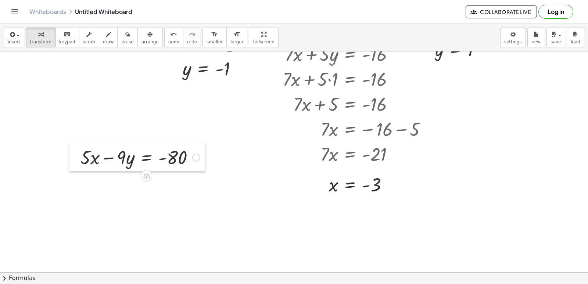
drag, startPoint x: 121, startPoint y: 178, endPoint x: 126, endPoint y: 196, distance: 19.1
click at [80, 167] on div at bounding box center [74, 157] width 11 height 29
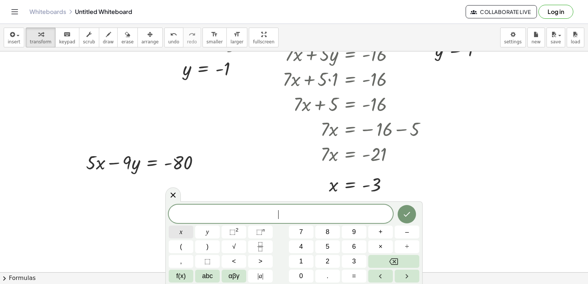
click at [186, 229] on button "x" at bounding box center [181, 232] width 25 height 13
click at [339, 272] on div "x ​ x y ⬚ 2 ⬚ n 7 8 9 + – ( ) √ 4 5 6 × ÷ , ⬚ < > 1 2 3 f(x) abc αβγ | a | 0 . =" at bounding box center [294, 244] width 251 height 78
click at [347, 272] on button "=" at bounding box center [354, 276] width 25 height 13
click at [329, 263] on span "2" at bounding box center [328, 262] width 4 height 10
click at [412, 212] on button "Done" at bounding box center [407, 214] width 18 height 18
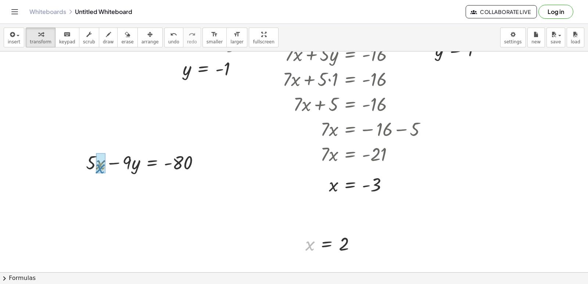
drag, startPoint x: 308, startPoint y: 243, endPoint x: 101, endPoint y: 165, distance: 221.2
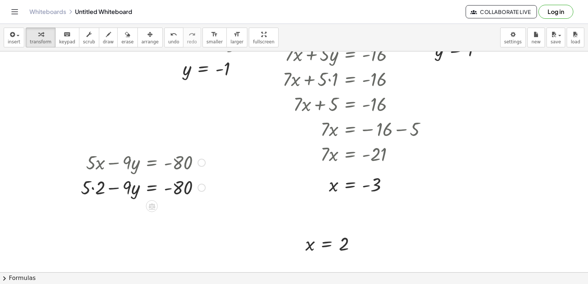
drag, startPoint x: 92, startPoint y: 187, endPoint x: 97, endPoint y: 190, distance: 6.6
click at [92, 186] on div at bounding box center [143, 187] width 132 height 25
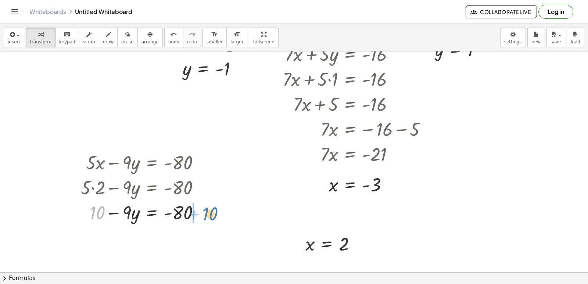
drag, startPoint x: 90, startPoint y: 214, endPoint x: 203, endPoint y: 215, distance: 112.8
click at [203, 215] on div at bounding box center [143, 212] width 132 height 25
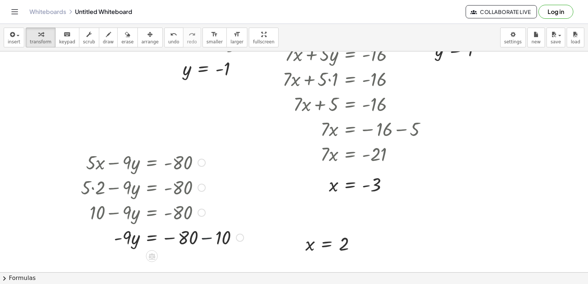
click at [205, 239] on div at bounding box center [162, 237] width 170 height 25
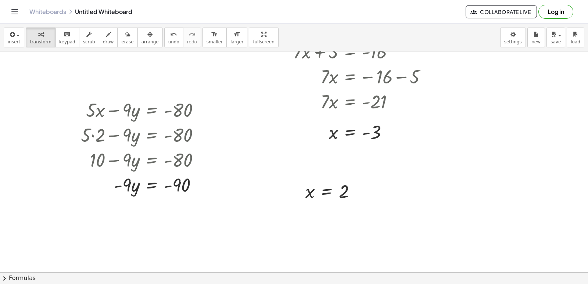
scroll to position [918, 0]
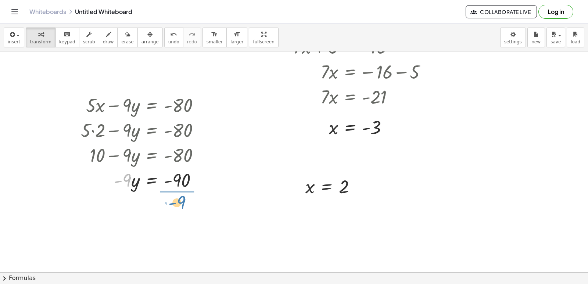
drag, startPoint x: 128, startPoint y: 182, endPoint x: 182, endPoint y: 198, distance: 56.5
click at [182, 212] on div at bounding box center [143, 210] width 132 height 37
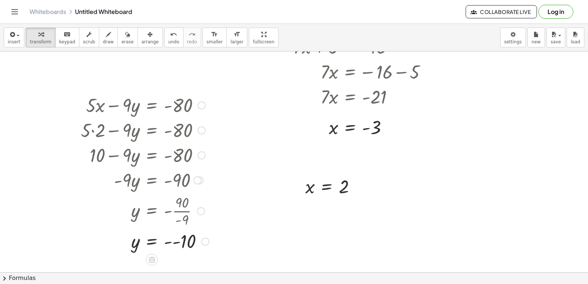
drag, startPoint x: 131, startPoint y: 240, endPoint x: 122, endPoint y: 236, distance: 10.5
click at [125, 238] on div at bounding box center [145, 241] width 136 height 24
drag, startPoint x: 101, startPoint y: 226, endPoint x: 97, endPoint y: 208, distance: 18.4
click at [97, 208] on div at bounding box center [145, 210] width 136 height 37
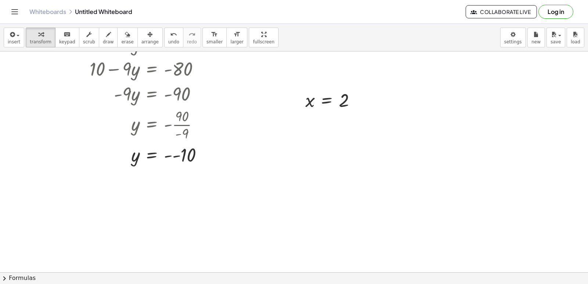
scroll to position [1007, 0]
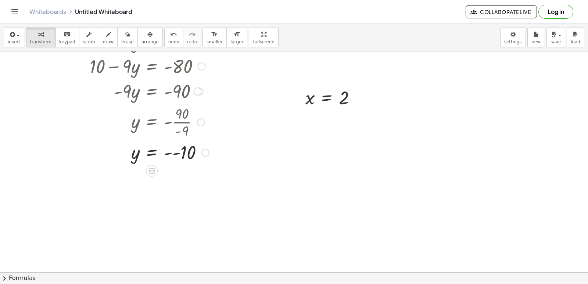
click at [172, 152] on div at bounding box center [145, 152] width 136 height 24
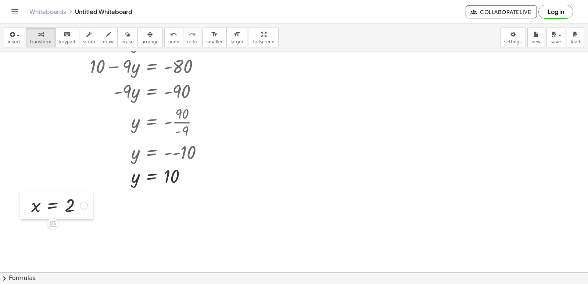
drag, startPoint x: 300, startPoint y: 101, endPoint x: 25, endPoint y: 203, distance: 293.2
click at [25, 208] on div at bounding box center [25, 205] width 11 height 28
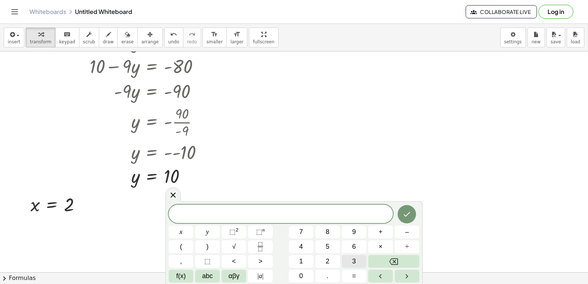
click at [352, 263] on span "3" at bounding box center [354, 262] width 4 height 10
click at [185, 233] on button "x" at bounding box center [181, 232] width 25 height 13
click at [377, 229] on button "+" at bounding box center [380, 232] width 25 height 13
click at [307, 234] on button "7" at bounding box center [301, 232] width 25 height 13
click at [210, 231] on button "y" at bounding box center [207, 232] width 25 height 13
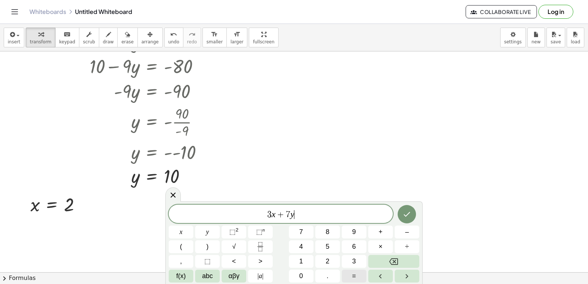
click at [348, 273] on button "=" at bounding box center [354, 276] width 25 height 13
click at [302, 248] on span "4" at bounding box center [301, 247] width 4 height 10
click at [304, 278] on button "0" at bounding box center [301, 276] width 25 height 13
click at [411, 218] on icon "Done" at bounding box center [406, 214] width 9 height 9
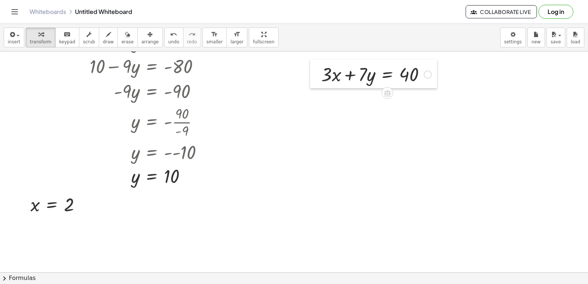
drag, startPoint x: 389, startPoint y: 103, endPoint x: 312, endPoint y: 75, distance: 81.5
click at [312, 75] on div at bounding box center [315, 74] width 11 height 29
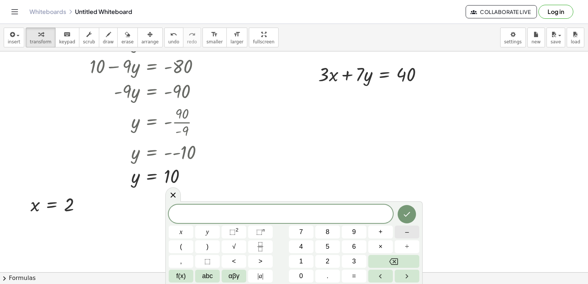
click at [409, 234] on span "–" at bounding box center [407, 232] width 4 height 10
click at [352, 261] on span "3" at bounding box center [354, 262] width 4 height 10
click at [178, 233] on button "x" at bounding box center [181, 232] width 25 height 13
click at [383, 229] on button "+" at bounding box center [380, 232] width 25 height 13
click at [307, 243] on button "4" at bounding box center [301, 246] width 25 height 13
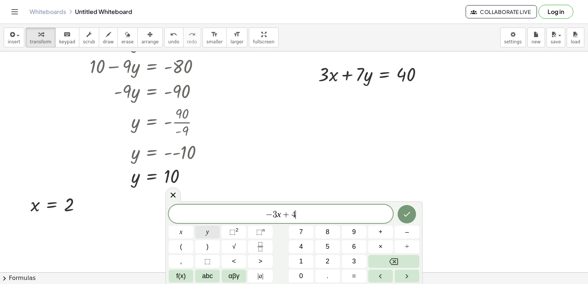
click at [208, 233] on span "y" at bounding box center [207, 232] width 3 height 10
click at [354, 276] on button "=" at bounding box center [354, 276] width 25 height 13
click at [300, 245] on span "4" at bounding box center [301, 247] width 4 height 10
click at [406, 212] on icon "Done" at bounding box center [406, 214] width 9 height 9
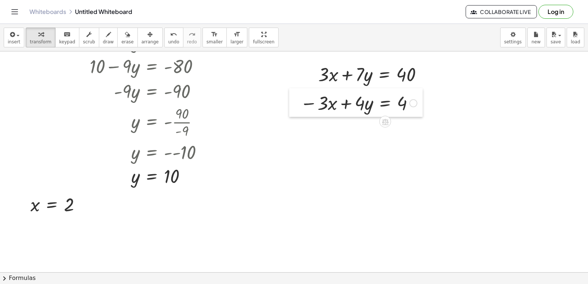
drag, startPoint x: 304, startPoint y: 194, endPoint x: 294, endPoint y: 107, distance: 87.3
click at [294, 107] on div at bounding box center [294, 102] width 11 height 29
click at [103, 41] on span "draw" at bounding box center [108, 41] width 11 height 5
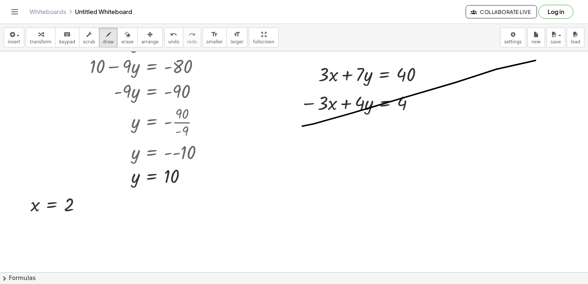
drag, startPoint x: 303, startPoint y: 127, endPoint x: 579, endPoint y: 60, distance: 284.5
click at [588, 61] on div "+ · 7 · x − 3 = 18 · 7 · x = + 18 + 3 · 7 · x = 21 x = · 21 · 7 x = 3 + · 5 · y…" at bounding box center [294, 161] width 588 height 221
click at [170, 37] on icon "undo" at bounding box center [173, 34] width 7 height 9
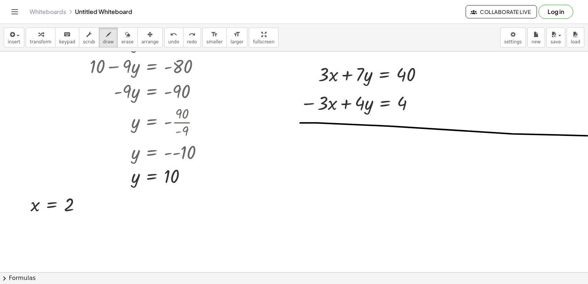
drag, startPoint x: 300, startPoint y: 124, endPoint x: 588, endPoint y: 136, distance: 287.7
click at [588, 136] on div "+ · 7 · x − 3 = 18 · 7 · x = + 18 + 3 · 7 · x = 21 x = · 21 · 7 x = 3 + · 5 · y…" at bounding box center [294, 161] width 588 height 221
click at [40, 39] on span "transform" at bounding box center [41, 41] width 22 height 5
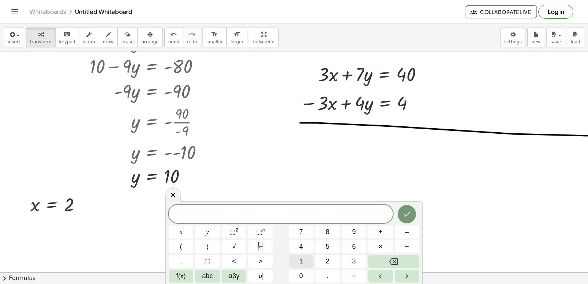
click at [309, 261] on button "1" at bounding box center [301, 261] width 25 height 13
click at [214, 229] on button "y" at bounding box center [207, 232] width 25 height 13
click at [352, 278] on span "=" at bounding box center [354, 276] width 4 height 10
click at [305, 246] on button "4" at bounding box center [301, 246] width 25 height 13
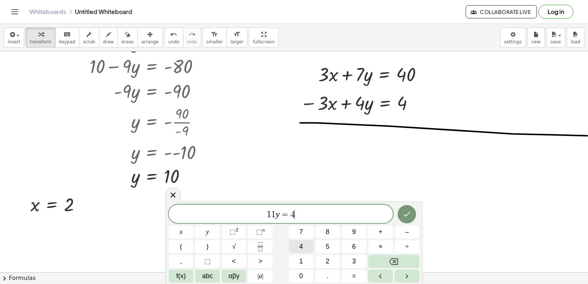
click at [305, 246] on button "4" at bounding box center [301, 246] width 25 height 13
click at [405, 211] on icon "Done" at bounding box center [406, 214] width 9 height 9
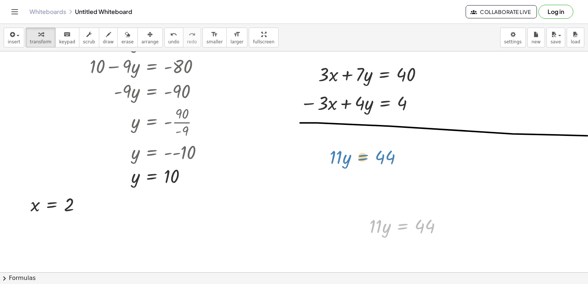
drag, startPoint x: 402, startPoint y: 222, endPoint x: 363, endPoint y: 153, distance: 80.0
drag, startPoint x: 361, startPoint y: 227, endPoint x: 320, endPoint y: 158, distance: 80.4
click at [320, 158] on div at bounding box center [322, 156] width 11 height 29
drag, startPoint x: 333, startPoint y: 163, endPoint x: 381, endPoint y: 186, distance: 53.6
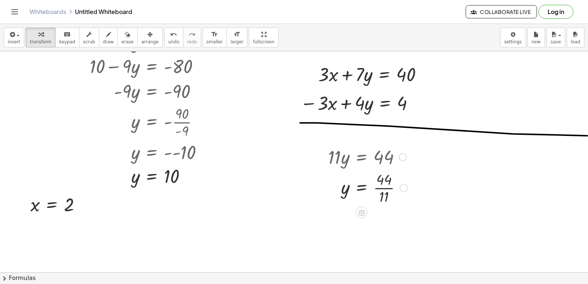
click at [387, 188] on div at bounding box center [368, 187] width 87 height 37
drag, startPoint x: 17, startPoint y: 239, endPoint x: 285, endPoint y: 203, distance: 271.1
drag, startPoint x: 143, startPoint y: 22, endPoint x: 110, endPoint y: 18, distance: 33.7
click at [140, 23] on div "Whiteboards Untitled Whiteboard Collaborate Live Log in" at bounding box center [294, 12] width 570 height 24
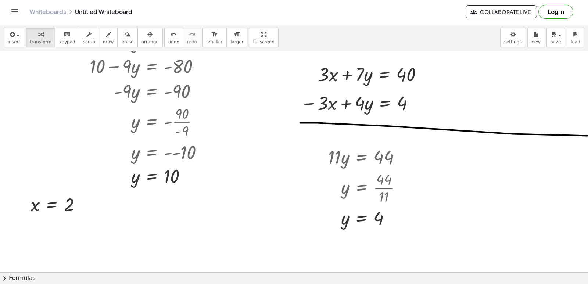
click at [136, 21] on div "Whiteboards Untitled Whiteboard Collaborate Live Log in" at bounding box center [294, 12] width 570 height 24
click at [122, 32] on div "button" at bounding box center [127, 34] width 12 height 9
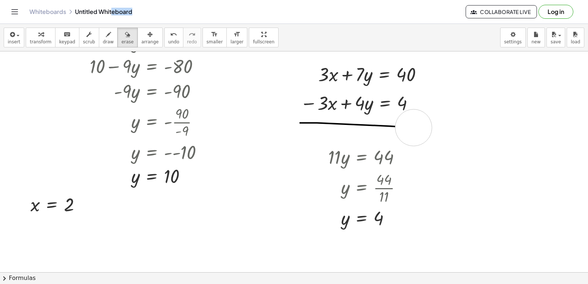
drag, startPoint x: 466, startPoint y: 127, endPoint x: 414, endPoint y: 128, distance: 52.2
click at [32, 37] on div "button" at bounding box center [41, 34] width 22 height 9
click at [385, 103] on div "− · 3 · x + · 4 · y = 4" at bounding box center [385, 103] width 0 height 0
drag, startPoint x: 425, startPoint y: 76, endPoint x: 499, endPoint y: 75, distance: 73.9
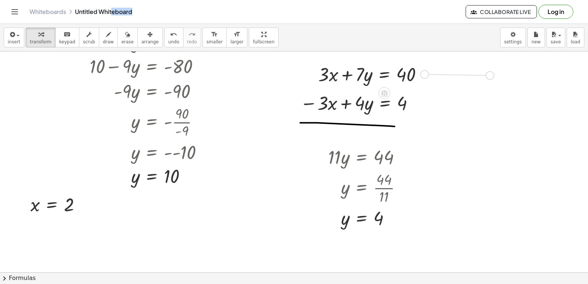
drag, startPoint x: 376, startPoint y: 75, endPoint x: 445, endPoint y: 76, distance: 69.5
click at [445, 76] on div at bounding box center [444, 71] width 11 height 29
drag, startPoint x: 368, startPoint y: 79, endPoint x: 498, endPoint y: 78, distance: 130.1
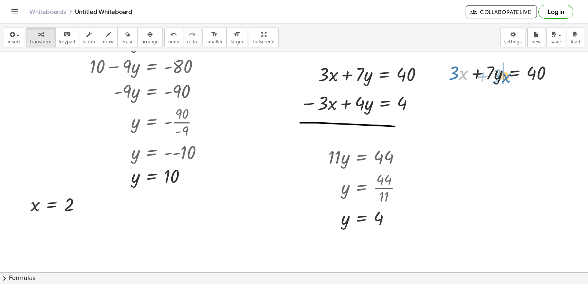
drag, startPoint x: 460, startPoint y: 75, endPoint x: 502, endPoint y: 79, distance: 42.1
click at [506, 78] on div at bounding box center [504, 72] width 118 height 25
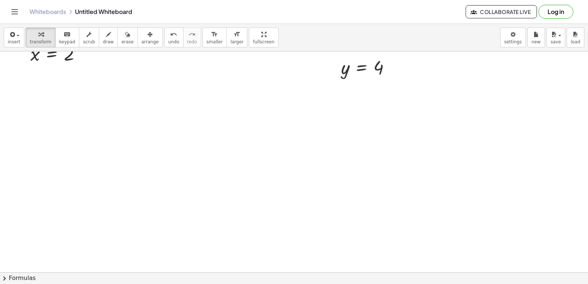
scroll to position [1324, 0]
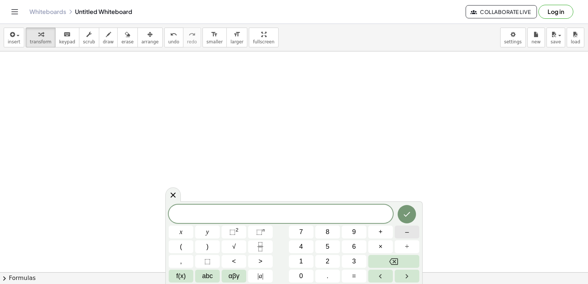
click at [411, 230] on button "–" at bounding box center [407, 232] width 25 height 13
click at [304, 229] on button "7" at bounding box center [301, 232] width 25 height 13
click at [211, 233] on button "y" at bounding box center [207, 232] width 25 height 13
click at [384, 232] on button "+" at bounding box center [380, 232] width 25 height 13
click at [329, 249] on span "5" at bounding box center [328, 247] width 4 height 10
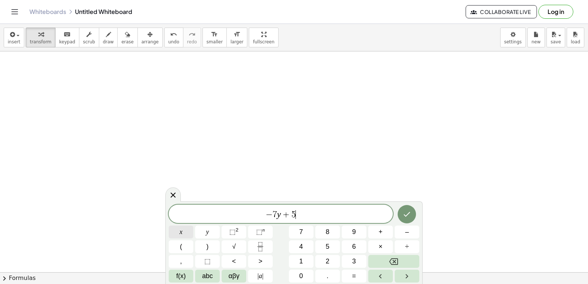
click at [179, 228] on button "x" at bounding box center [181, 232] width 25 height 13
click at [351, 282] on button "=" at bounding box center [354, 276] width 25 height 13
click at [347, 261] on button "3" at bounding box center [354, 261] width 25 height 13
click at [410, 210] on button "Done" at bounding box center [407, 214] width 18 height 18
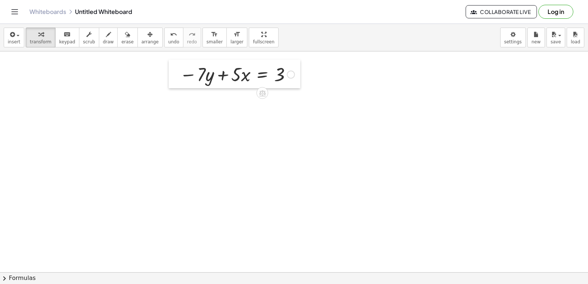
drag, startPoint x: 168, startPoint y: 112, endPoint x: 172, endPoint y: 79, distance: 33.3
click at [172, 79] on div at bounding box center [174, 74] width 11 height 29
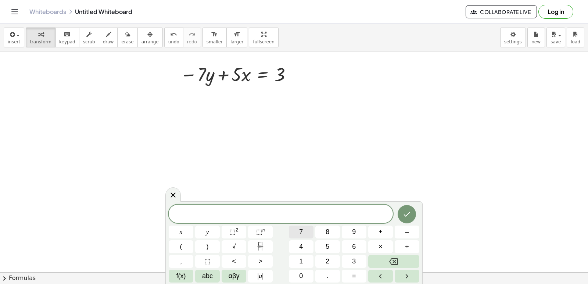
click at [301, 230] on span "7" at bounding box center [301, 232] width 4 height 10
click at [215, 229] on button "y" at bounding box center [207, 232] width 25 height 13
click at [379, 231] on span "+" at bounding box center [381, 232] width 4 height 10
click at [357, 230] on button "9" at bounding box center [354, 232] width 25 height 13
click at [176, 229] on button "x" at bounding box center [181, 232] width 25 height 13
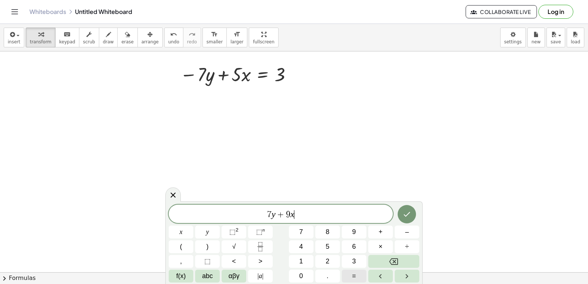
click at [354, 276] on span "=" at bounding box center [354, 276] width 4 height 10
click at [334, 261] on button "2" at bounding box center [327, 261] width 25 height 13
click at [331, 251] on button "5" at bounding box center [327, 246] width 25 height 13
click at [405, 211] on icon "Done" at bounding box center [406, 214] width 9 height 9
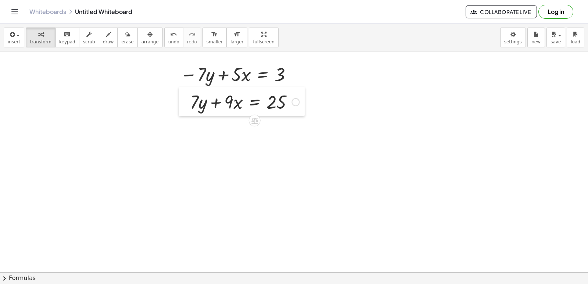
drag, startPoint x: 273, startPoint y: 167, endPoint x: 185, endPoint y: 102, distance: 109.4
click at [185, 102] on div at bounding box center [184, 101] width 11 height 29
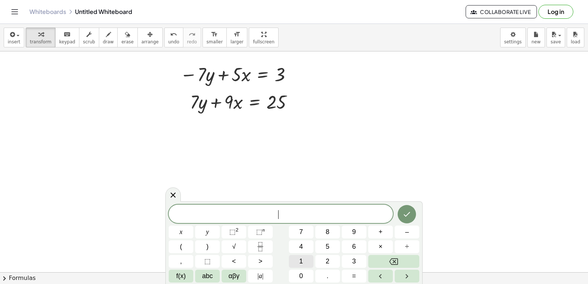
click at [304, 259] on button "1" at bounding box center [301, 261] width 25 height 13
click at [297, 247] on button "4" at bounding box center [301, 246] width 25 height 13
click at [174, 230] on button "x" at bounding box center [181, 232] width 25 height 13
click at [359, 276] on button "=" at bounding box center [354, 276] width 25 height 13
click at [327, 256] on button "2" at bounding box center [327, 261] width 25 height 13
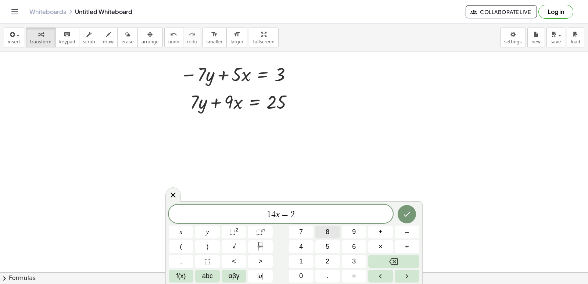
click at [325, 234] on button "8" at bounding box center [327, 232] width 25 height 13
click at [404, 211] on icon "Done" at bounding box center [406, 214] width 9 height 9
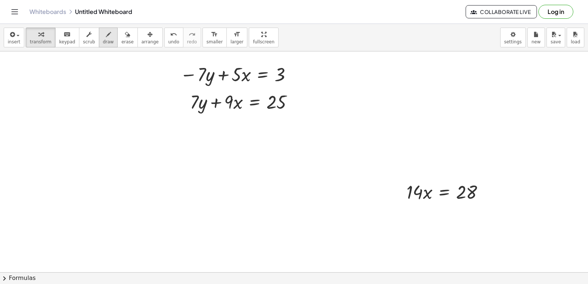
click at [103, 40] on span "draw" at bounding box center [108, 41] width 11 height 5
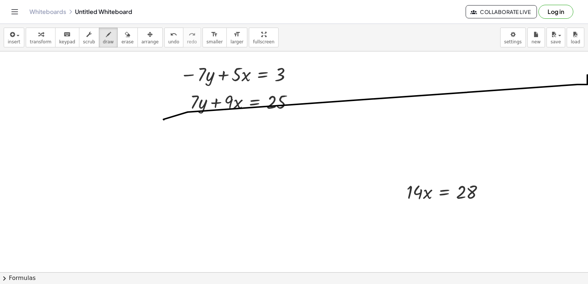
drag, startPoint x: 188, startPoint y: 113, endPoint x: 587, endPoint y: 72, distance: 401.2
click at [588, 73] on div "+ · 7 · x − 3 = 18 · 7 · x = + 18 + 3 · 7 · x = 21 x = · 21 · 7 x = 3 + · 5 · y…" at bounding box center [294, 161] width 588 height 221
click at [41, 40] on span "transform" at bounding box center [41, 41] width 22 height 5
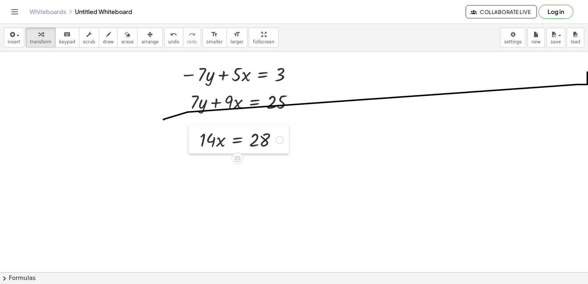
drag, startPoint x: 311, startPoint y: 178, endPoint x: 190, endPoint y: 143, distance: 126.1
click at [190, 143] on div at bounding box center [194, 139] width 11 height 29
drag, startPoint x: 204, startPoint y: 142, endPoint x: 264, endPoint y: 164, distance: 63.5
click at [261, 170] on div at bounding box center [242, 170] width 92 height 37
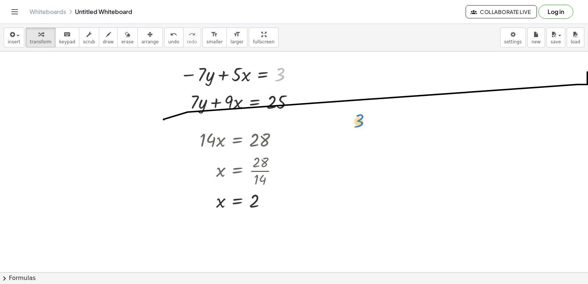
drag, startPoint x: 296, startPoint y: 71, endPoint x: 372, endPoint y: 117, distance: 88.5
drag, startPoint x: 291, startPoint y: 75, endPoint x: 420, endPoint y: 146, distance: 147.6
click at [250, 78] on div at bounding box center [237, 73] width 122 height 25
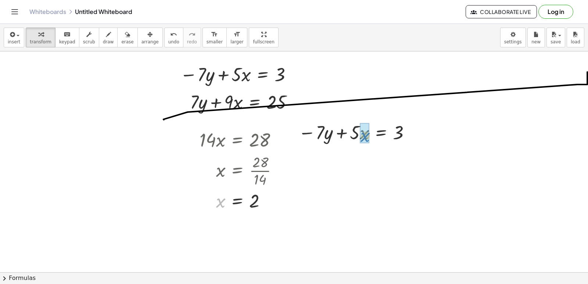
drag, startPoint x: 217, startPoint y: 203, endPoint x: 362, endPoint y: 139, distance: 158.1
click at [357, 133] on div at bounding box center [353, 131] width 127 height 25
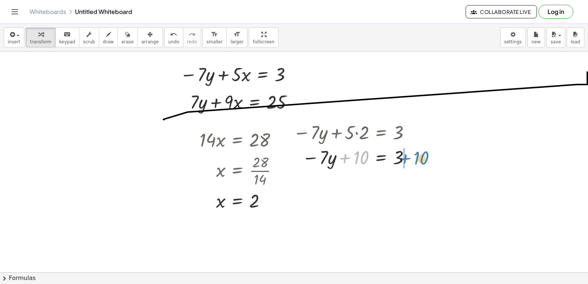
drag, startPoint x: 355, startPoint y: 157, endPoint x: 416, endPoint y: 158, distance: 61.8
click at [416, 158] on div at bounding box center [353, 156] width 127 height 25
click at [410, 158] on div at bounding box center [371, 156] width 163 height 25
drag, startPoint x: 353, startPoint y: 157, endPoint x: 400, endPoint y: 174, distance: 49.6
click at [408, 157] on div at bounding box center [363, 157] width 147 height 37
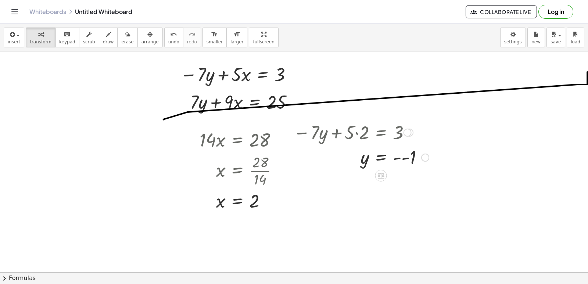
click at [401, 158] on div at bounding box center [361, 157] width 143 height 24
